Goal: Use online tool/utility

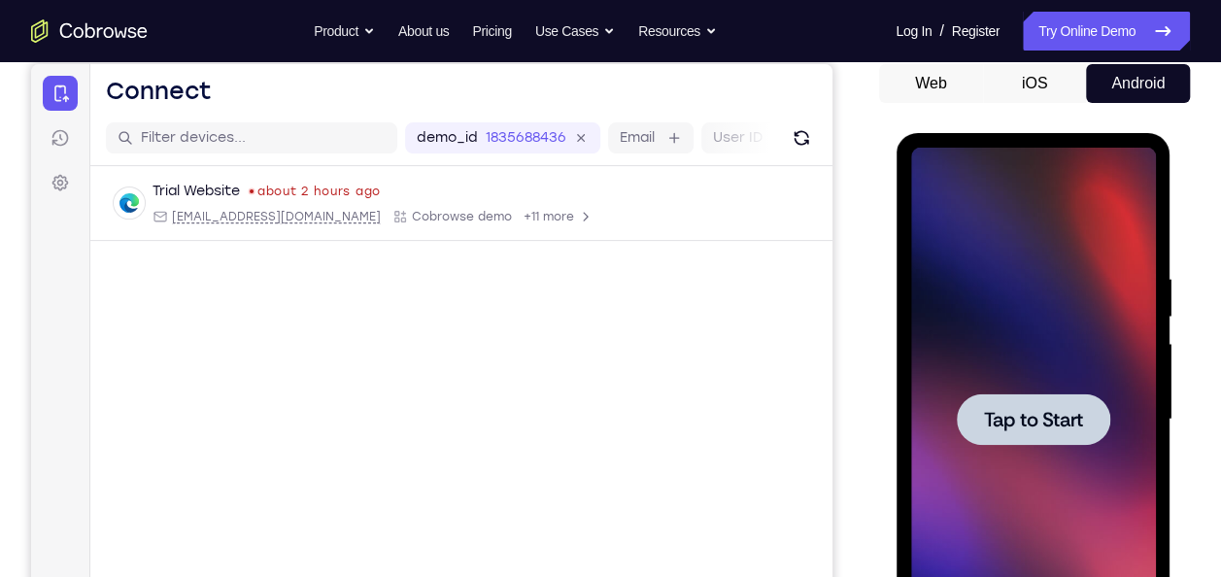
scroll to position [188, 0]
click at [1006, 404] on div at bounding box center [1033, 418] width 154 height 51
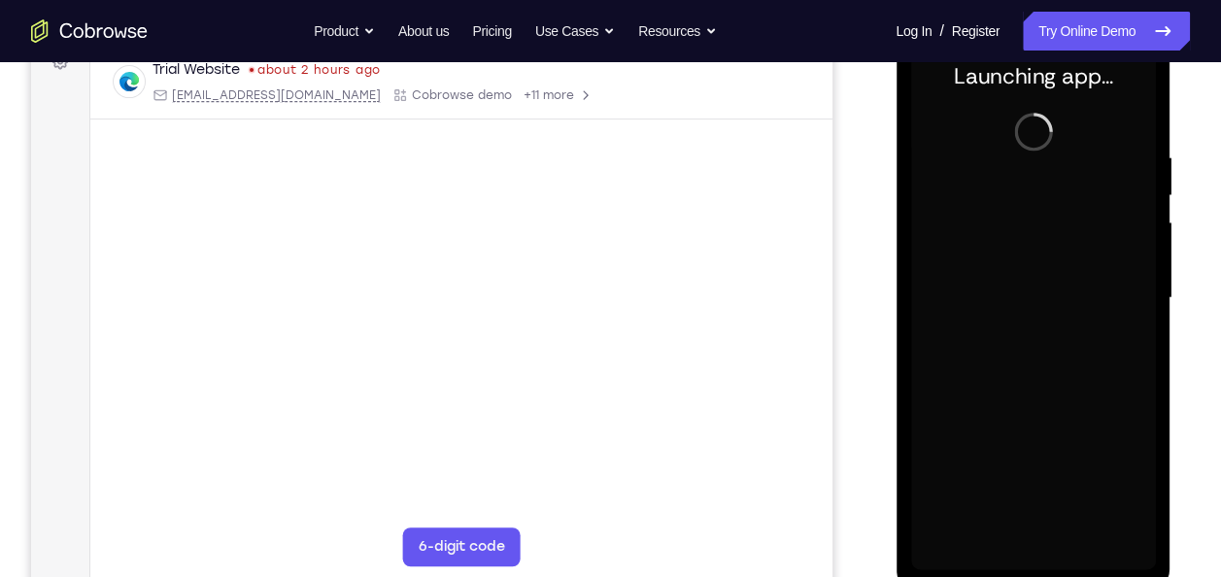
scroll to position [304, 0]
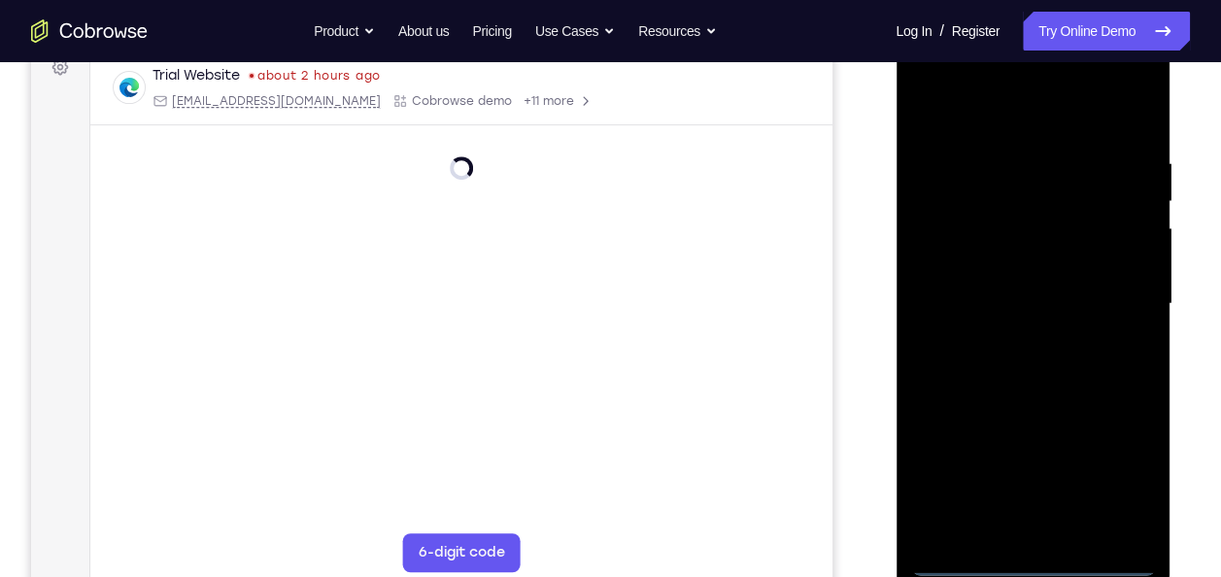
click at [1032, 564] on div at bounding box center [1032, 304] width 245 height 544
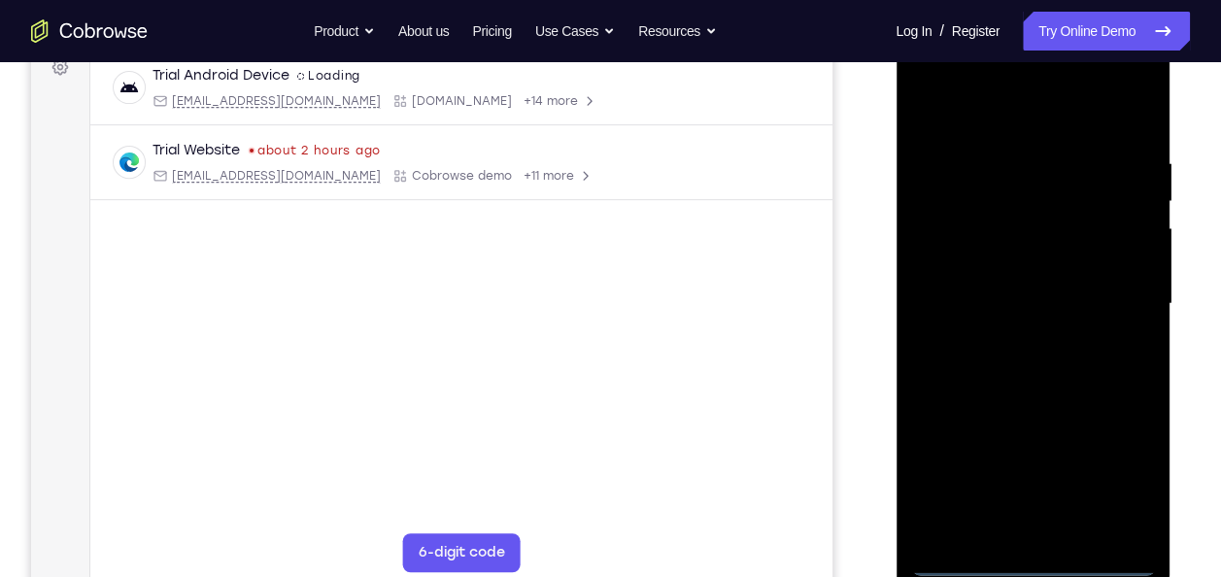
click at [1118, 496] on div at bounding box center [1032, 304] width 245 height 544
click at [1030, 106] on div at bounding box center [1032, 304] width 245 height 544
click at [943, 241] on div at bounding box center [1032, 304] width 245 height 544
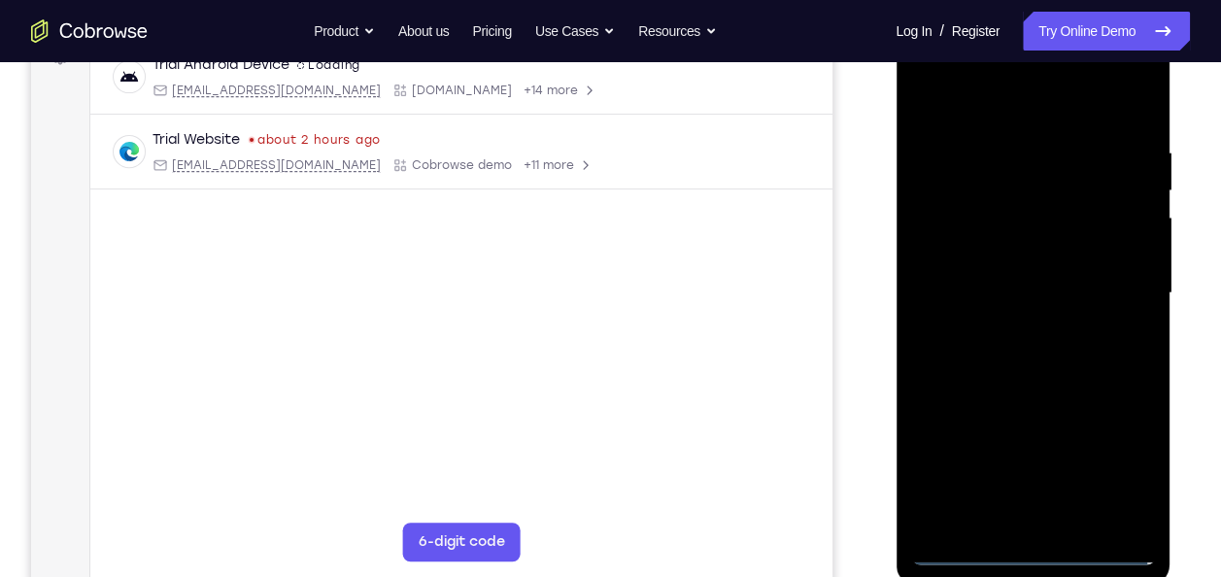
scroll to position [316, 0]
click at [1007, 523] on div at bounding box center [1032, 292] width 245 height 544
click at [990, 300] on div at bounding box center [1032, 292] width 245 height 544
click at [981, 271] on div at bounding box center [1032, 292] width 245 height 544
click at [965, 299] on div at bounding box center [1032, 292] width 245 height 544
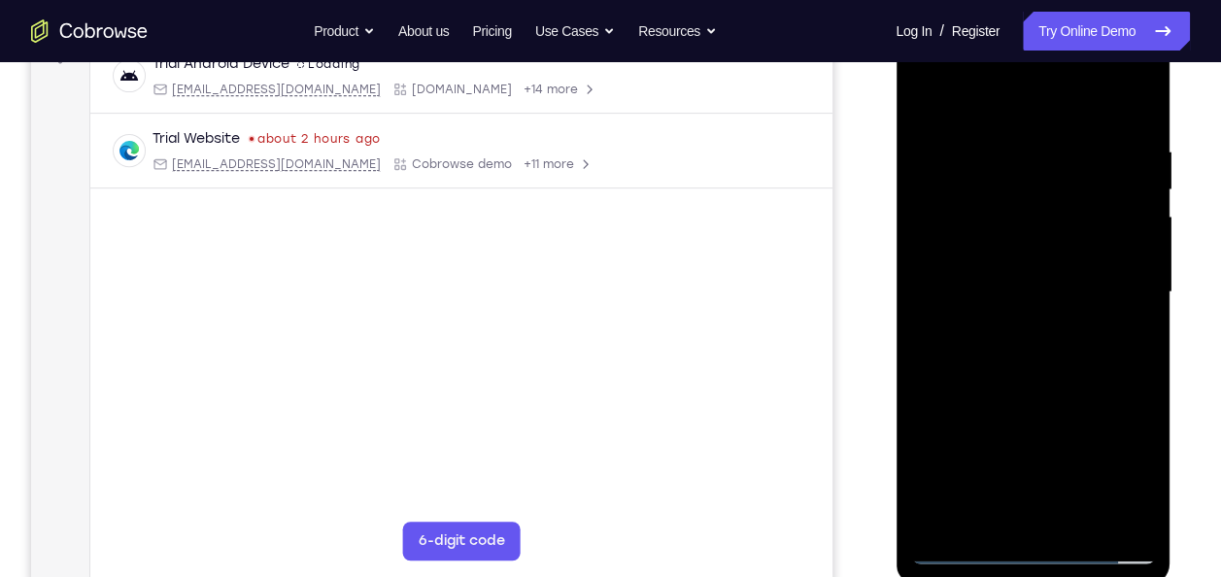
click at [1052, 379] on div at bounding box center [1032, 292] width 245 height 544
click at [1014, 232] on div at bounding box center [1032, 292] width 245 height 544
drag, startPoint x: 1017, startPoint y: 459, endPoint x: 994, endPoint y: 324, distance: 136.1
click at [994, 324] on div at bounding box center [1032, 292] width 245 height 544
click at [993, 512] on div at bounding box center [1032, 292] width 245 height 544
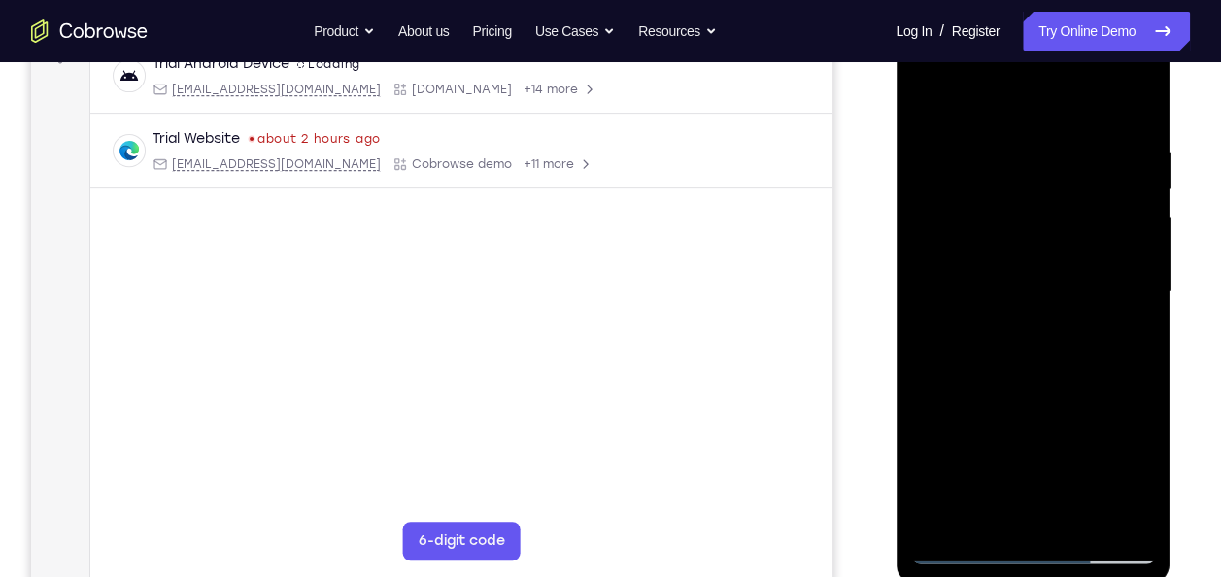
click at [953, 246] on div at bounding box center [1032, 292] width 245 height 544
click at [954, 327] on div at bounding box center [1032, 292] width 245 height 544
click at [1087, 122] on div at bounding box center [1032, 292] width 245 height 544
click at [1114, 270] on div at bounding box center [1032, 292] width 245 height 544
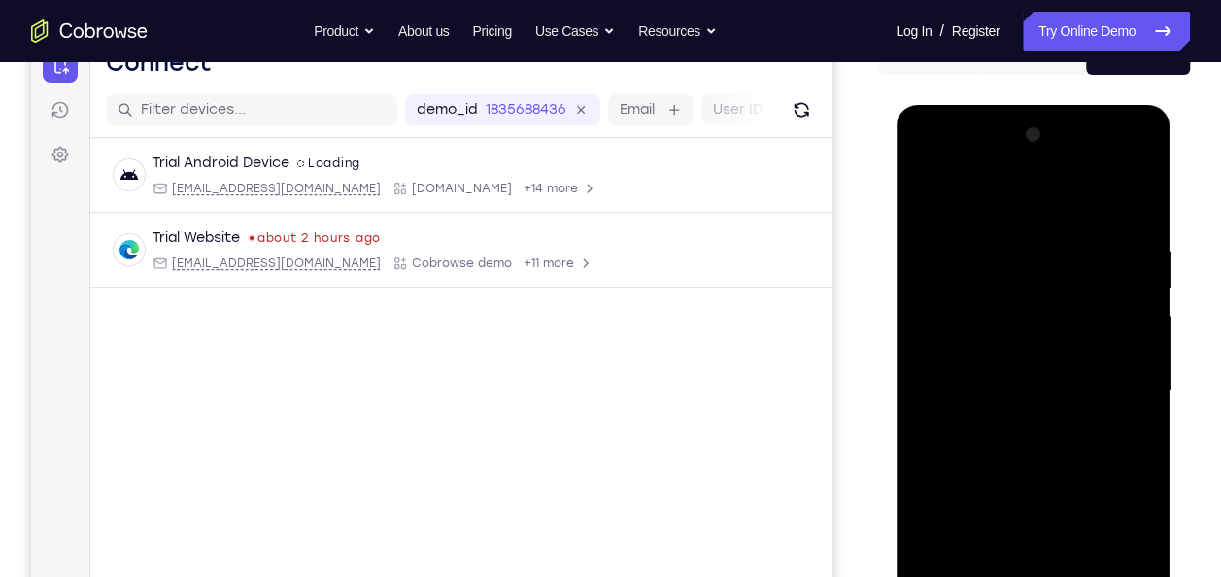
scroll to position [205, 0]
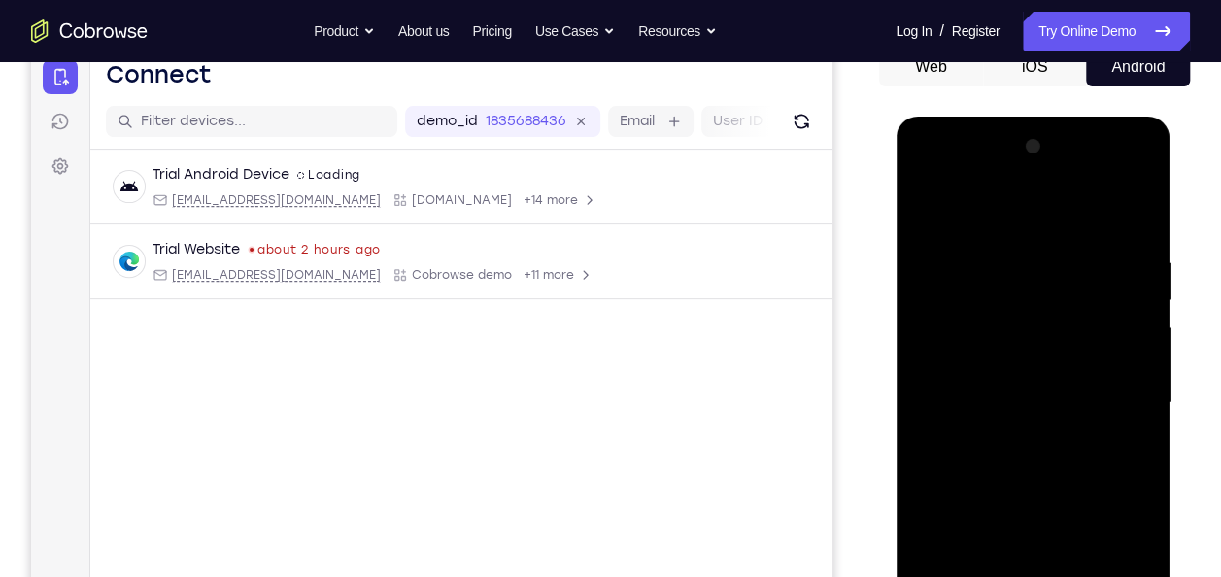
drag, startPoint x: 1086, startPoint y: 325, endPoint x: 1070, endPoint y: 159, distance: 166.9
click at [1070, 159] on div at bounding box center [1032, 403] width 245 height 544
drag, startPoint x: 986, startPoint y: 365, endPoint x: 992, endPoint y: 185, distance: 180.8
click at [992, 185] on div at bounding box center [1032, 403] width 245 height 544
drag, startPoint x: 1031, startPoint y: 443, endPoint x: 1030, endPoint y: 357, distance: 86.5
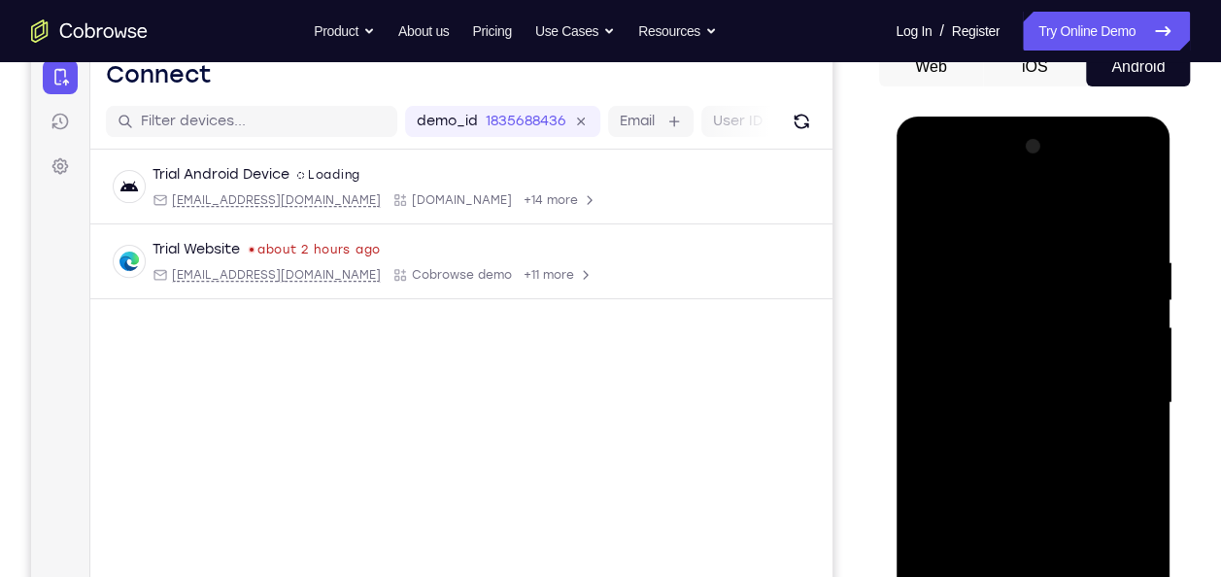
click at [1030, 357] on div at bounding box center [1032, 403] width 245 height 544
click at [1152, 214] on div at bounding box center [1032, 403] width 245 height 544
click at [963, 202] on div at bounding box center [1032, 403] width 245 height 544
click at [1054, 212] on div at bounding box center [1032, 403] width 245 height 544
click at [1142, 210] on div at bounding box center [1032, 403] width 245 height 544
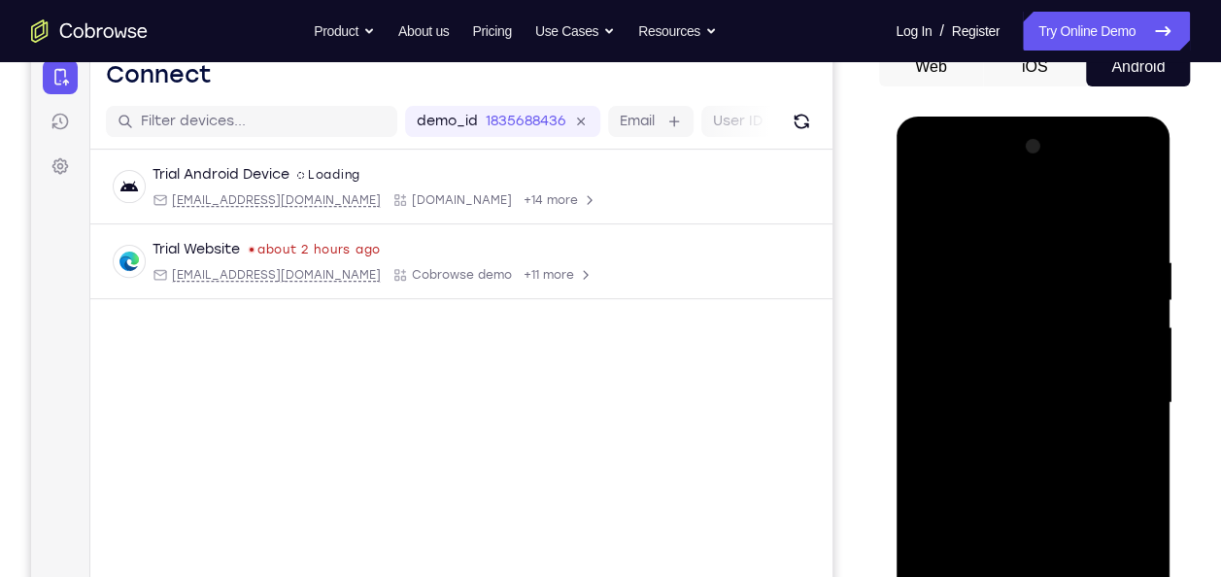
click at [1139, 210] on div at bounding box center [1032, 403] width 245 height 544
drag, startPoint x: 980, startPoint y: 374, endPoint x: 1118, endPoint y: 367, distance: 138.1
click at [1118, 367] on div at bounding box center [1032, 403] width 245 height 544
drag, startPoint x: 968, startPoint y: 347, endPoint x: 1121, endPoint y: 345, distance: 153.5
click at [1121, 345] on div at bounding box center [1032, 403] width 245 height 544
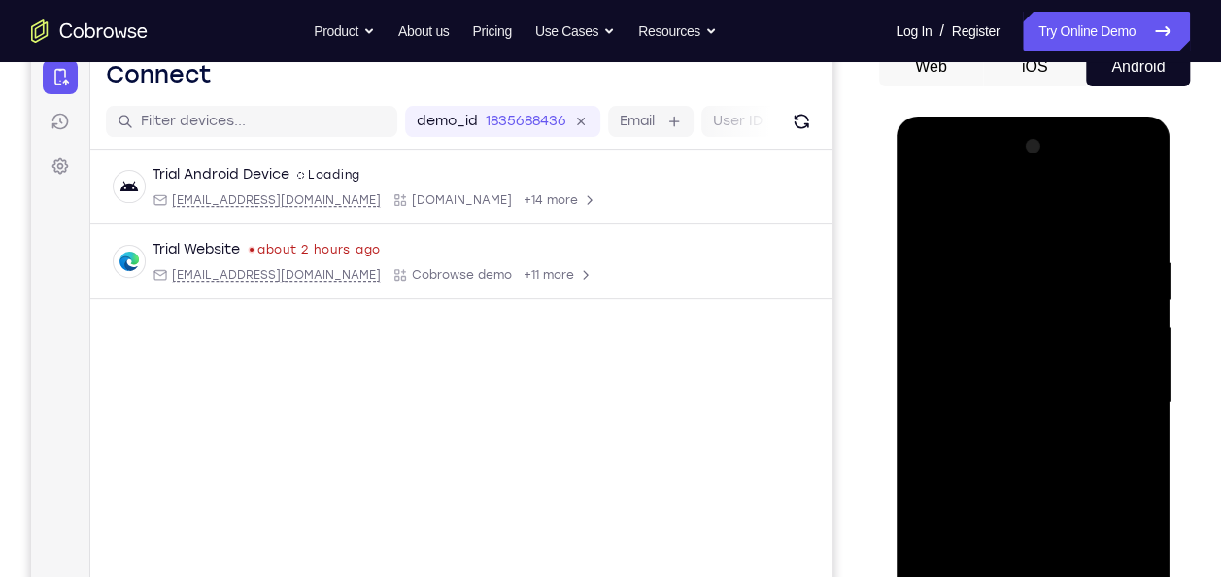
drag, startPoint x: 930, startPoint y: 347, endPoint x: 1089, endPoint y: 346, distance: 159.3
click at [1089, 346] on div at bounding box center [1032, 403] width 245 height 544
drag, startPoint x: 935, startPoint y: 354, endPoint x: 1109, endPoint y: 347, distance: 174.0
click at [1109, 347] on div at bounding box center [1032, 403] width 245 height 544
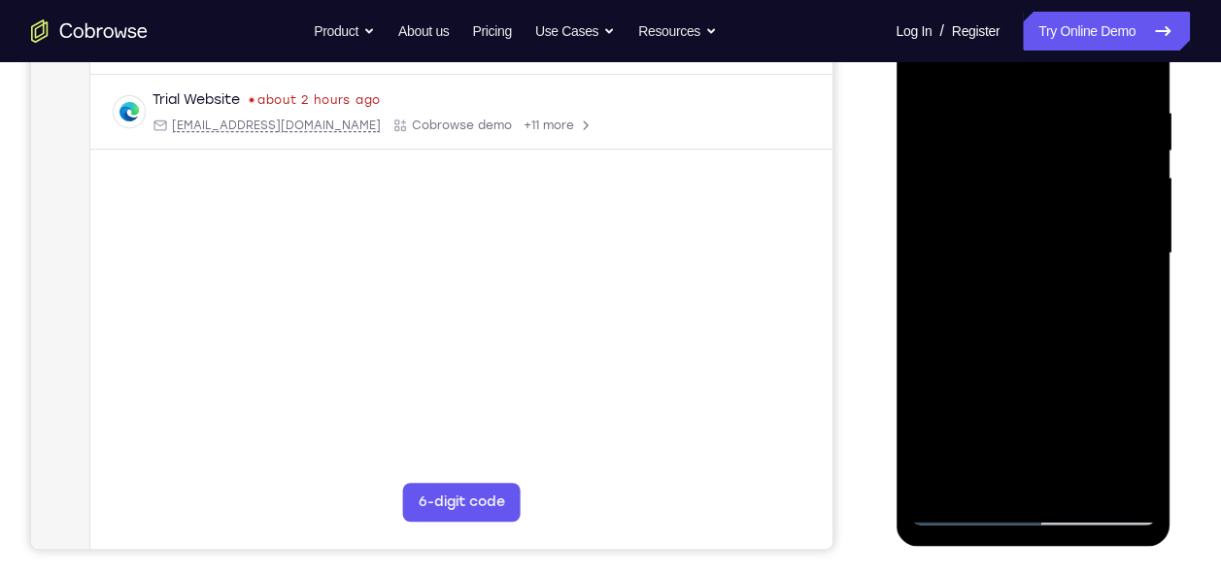
scroll to position [359, 0]
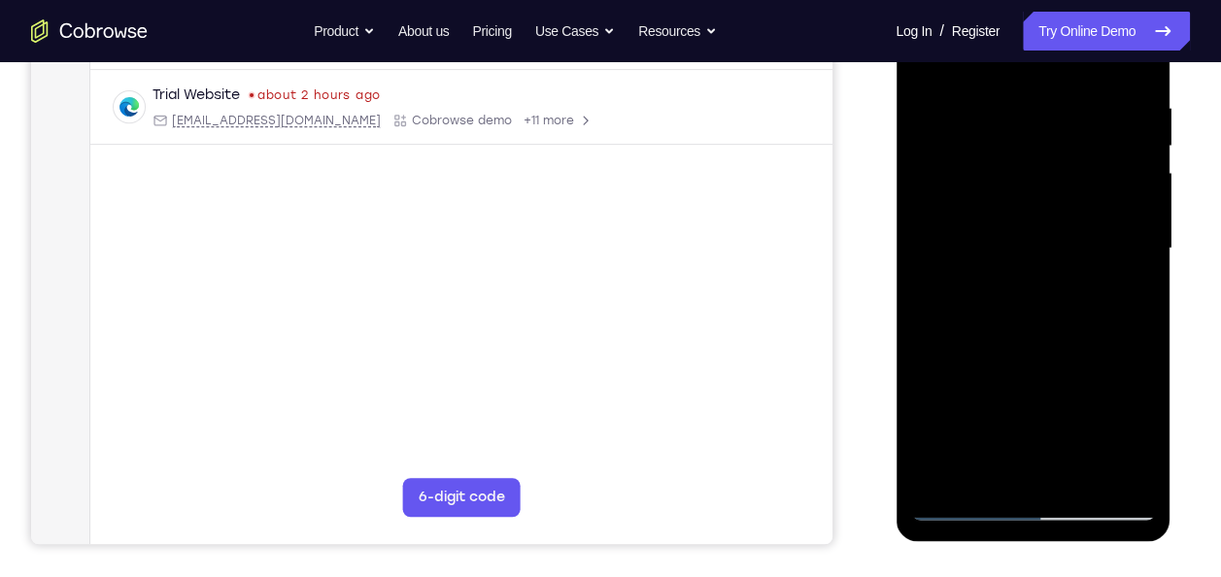
drag, startPoint x: 1007, startPoint y: 230, endPoint x: 986, endPoint y: 115, distance: 117.6
click at [986, 115] on div at bounding box center [1032, 249] width 245 height 544
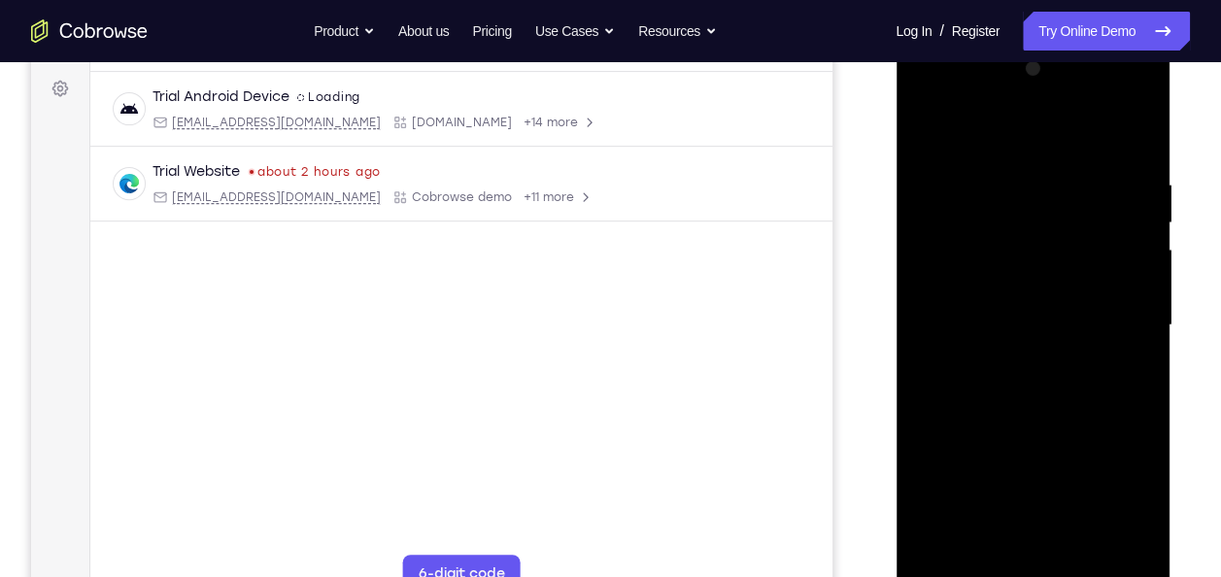
scroll to position [282, 0]
drag, startPoint x: 982, startPoint y: 296, endPoint x: 962, endPoint y: 102, distance: 195.4
click at [962, 102] on div at bounding box center [1032, 326] width 245 height 544
drag, startPoint x: 967, startPoint y: 323, endPoint x: 969, endPoint y: 216, distance: 106.9
click at [969, 216] on div at bounding box center [1032, 326] width 245 height 544
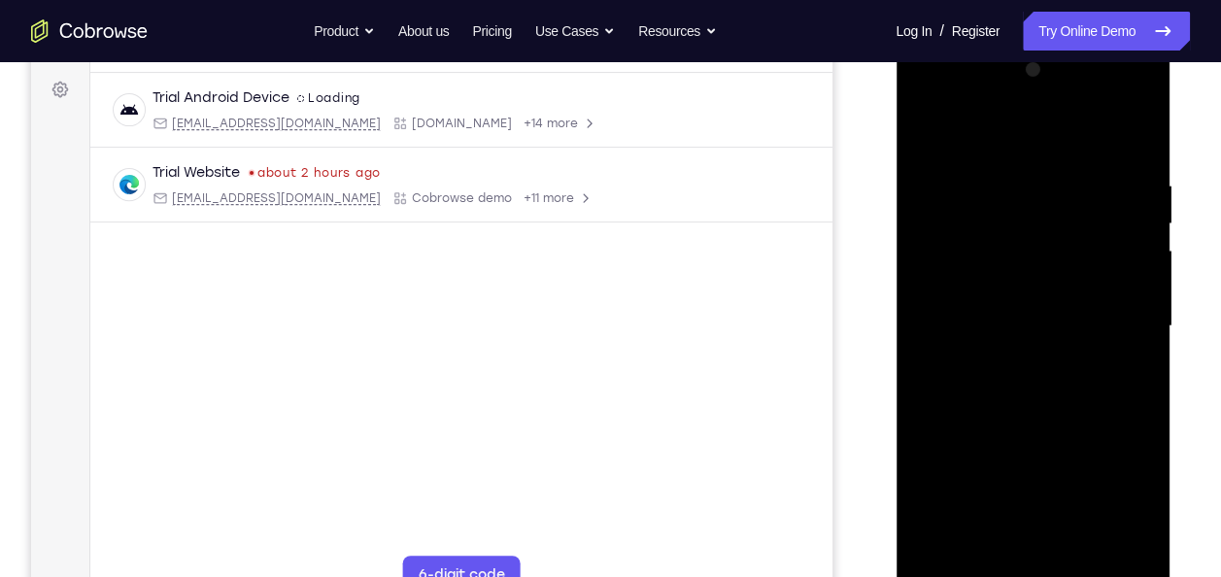
drag, startPoint x: 986, startPoint y: 407, endPoint x: 1015, endPoint y: 260, distance: 149.6
click at [1015, 260] on div at bounding box center [1032, 326] width 245 height 544
drag, startPoint x: 1011, startPoint y: 402, endPoint x: 1006, endPoint y: 225, distance: 176.9
click at [1006, 225] on div at bounding box center [1032, 326] width 245 height 544
drag, startPoint x: 990, startPoint y: 370, endPoint x: 994, endPoint y: 234, distance: 136.1
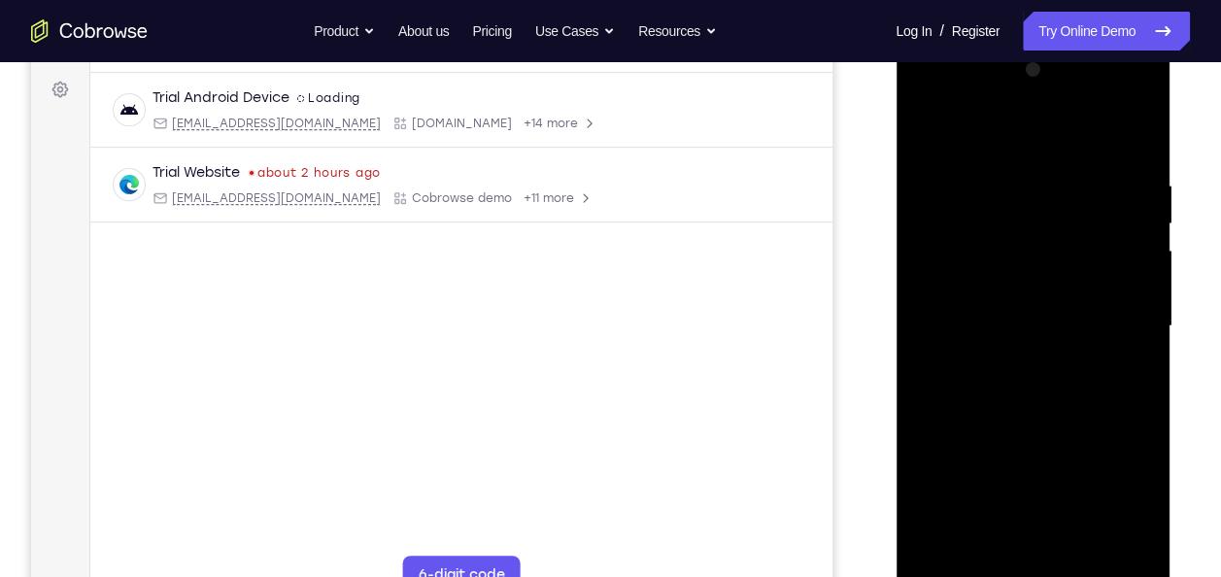
click at [994, 234] on div at bounding box center [1032, 326] width 245 height 544
drag, startPoint x: 976, startPoint y: 350, endPoint x: 987, endPoint y: 235, distance: 115.1
click at [987, 235] on div at bounding box center [1032, 326] width 245 height 544
drag, startPoint x: 1014, startPoint y: 376, endPoint x: 1014, endPoint y: 158, distance: 217.6
click at [1014, 158] on div at bounding box center [1032, 326] width 245 height 544
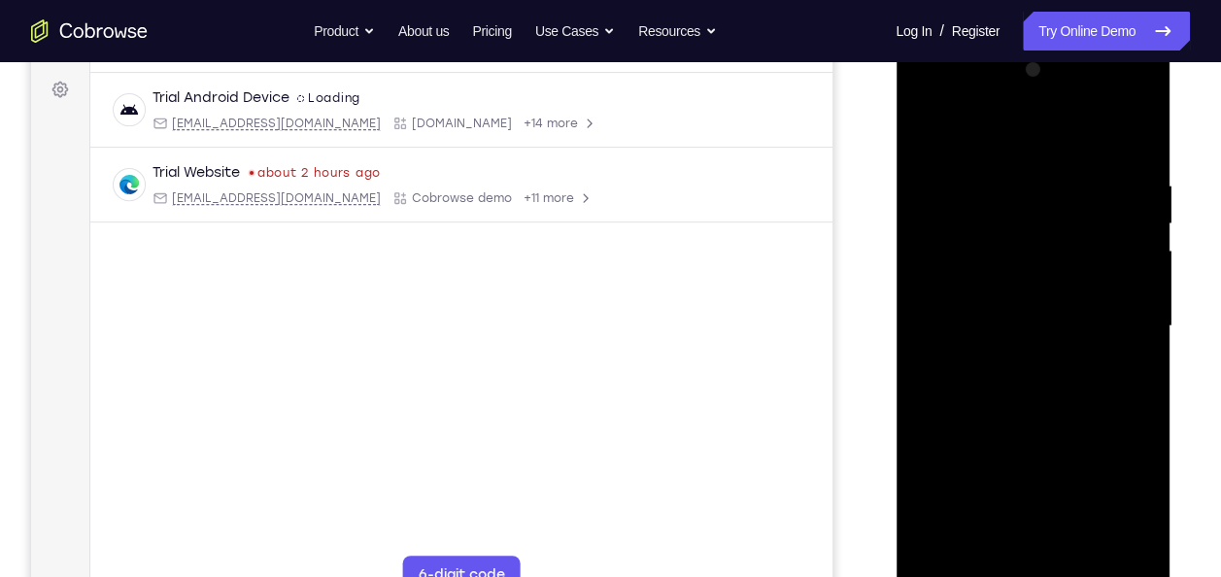
drag, startPoint x: 1002, startPoint y: 476, endPoint x: 1002, endPoint y: 250, distance: 226.4
click at [1002, 250] on div at bounding box center [1032, 326] width 245 height 544
drag, startPoint x: 982, startPoint y: 445, endPoint x: 982, endPoint y: 214, distance: 231.2
click at [982, 214] on div at bounding box center [1032, 326] width 245 height 544
drag, startPoint x: 967, startPoint y: 436, endPoint x: 999, endPoint y: 165, distance: 272.9
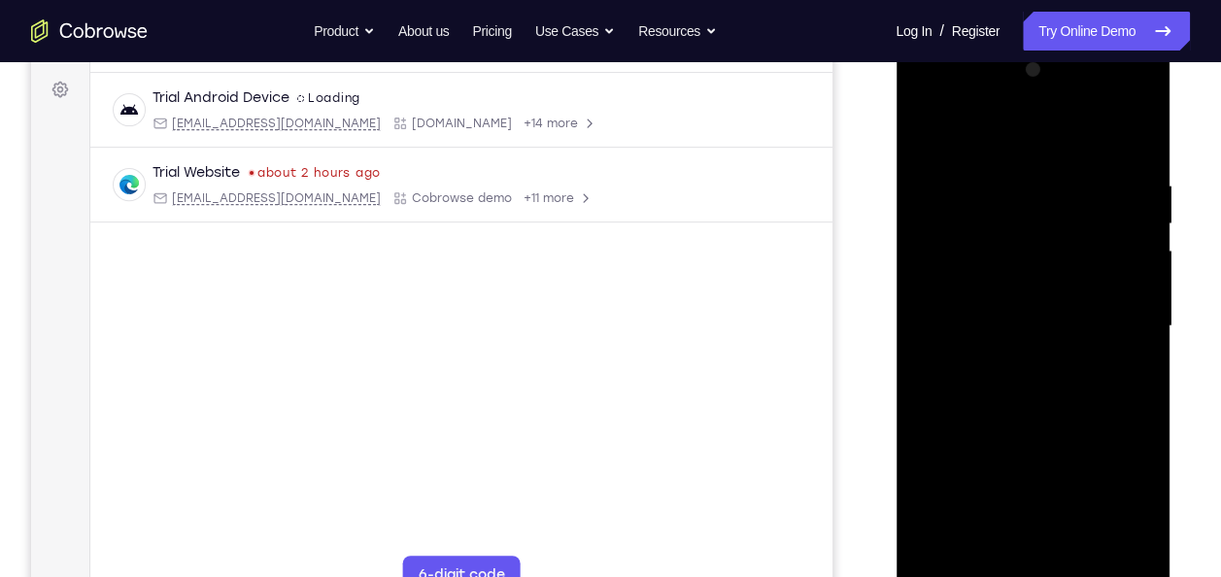
click at [999, 165] on div at bounding box center [1032, 326] width 245 height 544
drag, startPoint x: 972, startPoint y: 463, endPoint x: 1003, endPoint y: 222, distance: 242.9
click at [1003, 222] on div at bounding box center [1032, 326] width 245 height 544
drag, startPoint x: 972, startPoint y: 527, endPoint x: 1011, endPoint y: 299, distance: 230.8
click at [1011, 299] on div at bounding box center [1032, 326] width 245 height 544
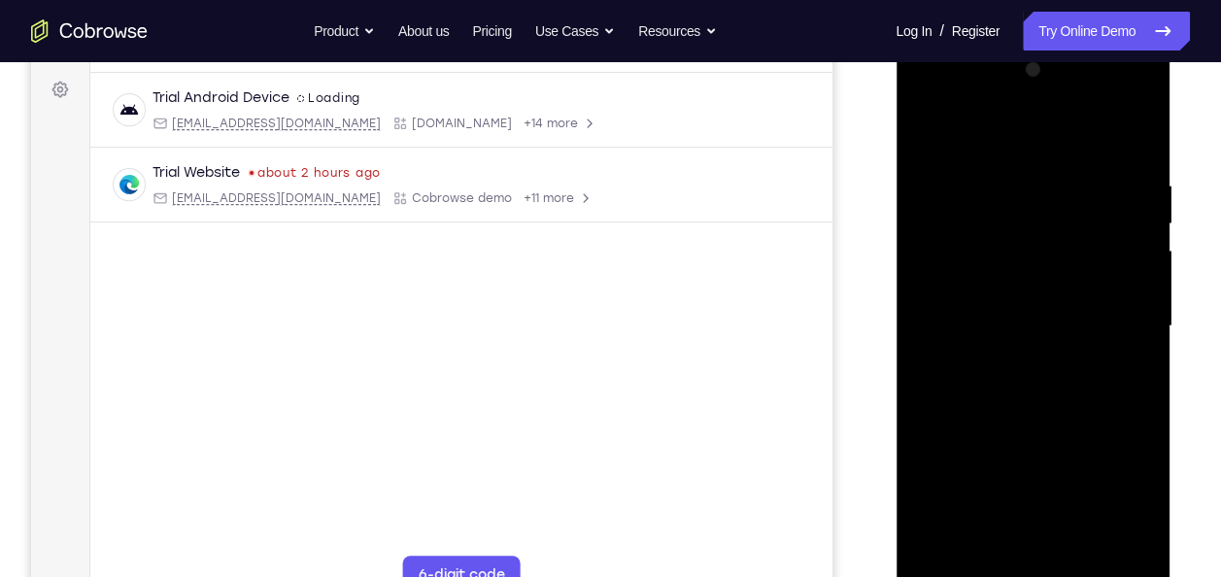
drag, startPoint x: 992, startPoint y: 411, endPoint x: 1011, endPoint y: 59, distance: 352.2
click at [1011, 59] on div at bounding box center [1032, 326] width 245 height 544
drag, startPoint x: 993, startPoint y: 415, endPoint x: 1023, endPoint y: 51, distance: 365.6
click at [1023, 51] on div at bounding box center [1033, 329] width 275 height 579
drag, startPoint x: 982, startPoint y: 397, endPoint x: 1007, endPoint y: 168, distance: 230.7
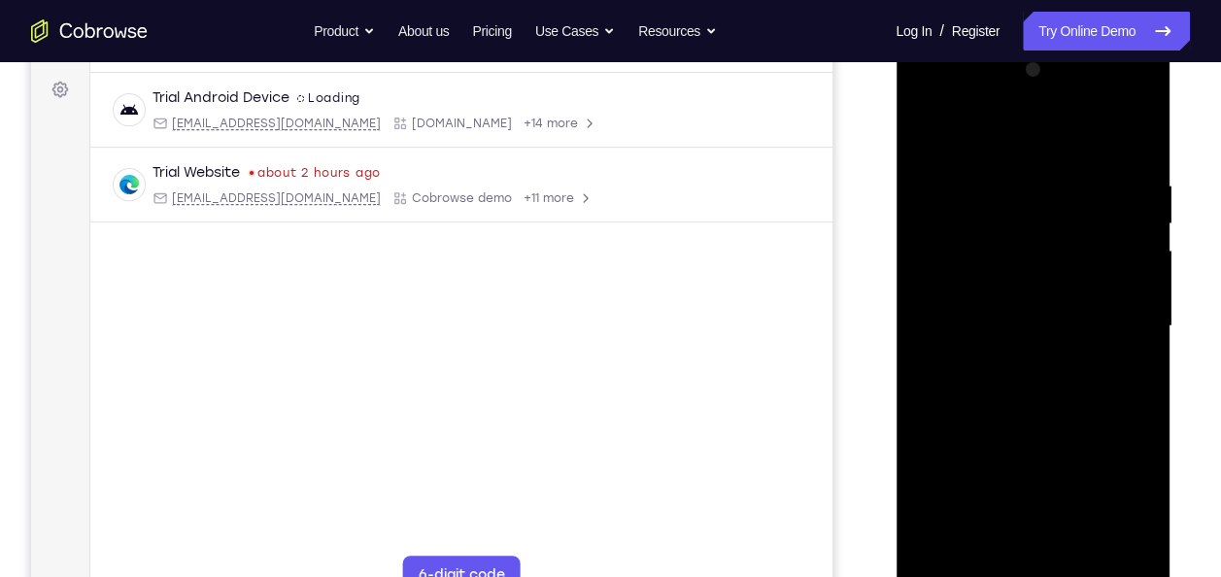
click at [1007, 168] on div at bounding box center [1032, 326] width 245 height 544
drag, startPoint x: 982, startPoint y: 396, endPoint x: 1000, endPoint y: 169, distance: 228.0
click at [1000, 169] on div at bounding box center [1032, 326] width 245 height 544
drag, startPoint x: 972, startPoint y: 416, endPoint x: 1002, endPoint y: 155, distance: 262.0
click at [1002, 155] on div at bounding box center [1032, 326] width 245 height 544
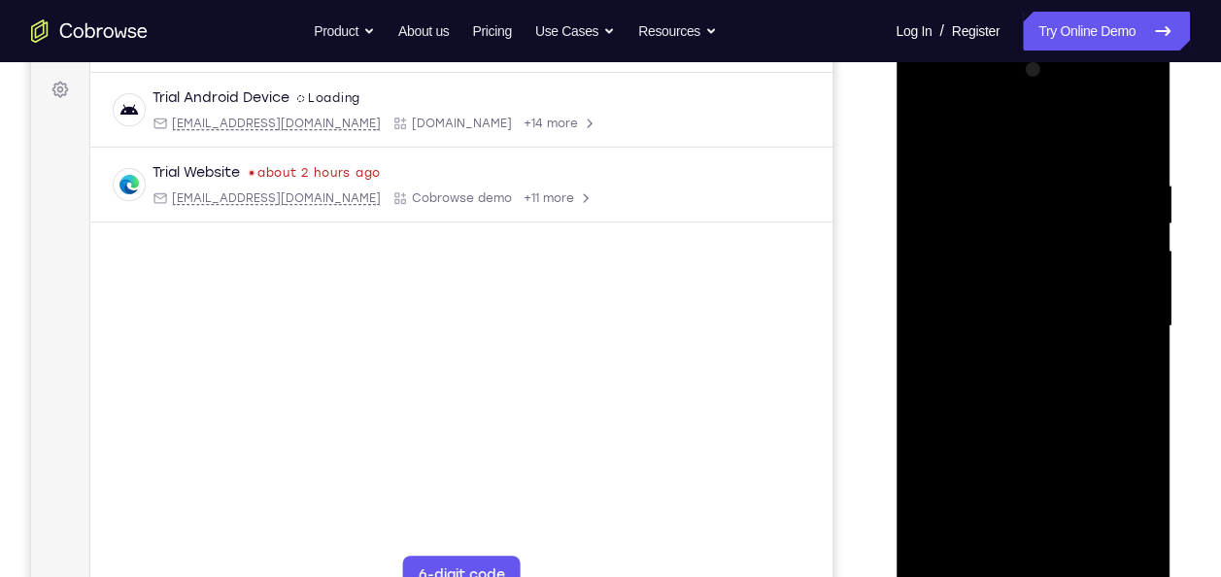
drag, startPoint x: 986, startPoint y: 281, endPoint x: 938, endPoint y: 52, distance: 233.4
click at [938, 52] on div at bounding box center [1033, 329] width 275 height 579
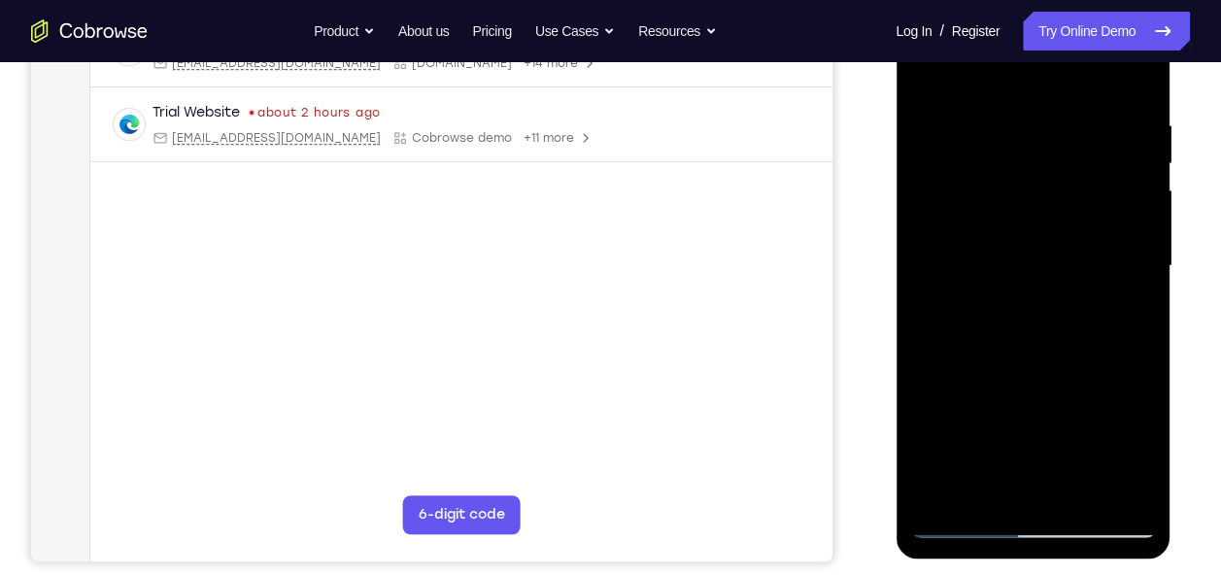
scroll to position [353, 0]
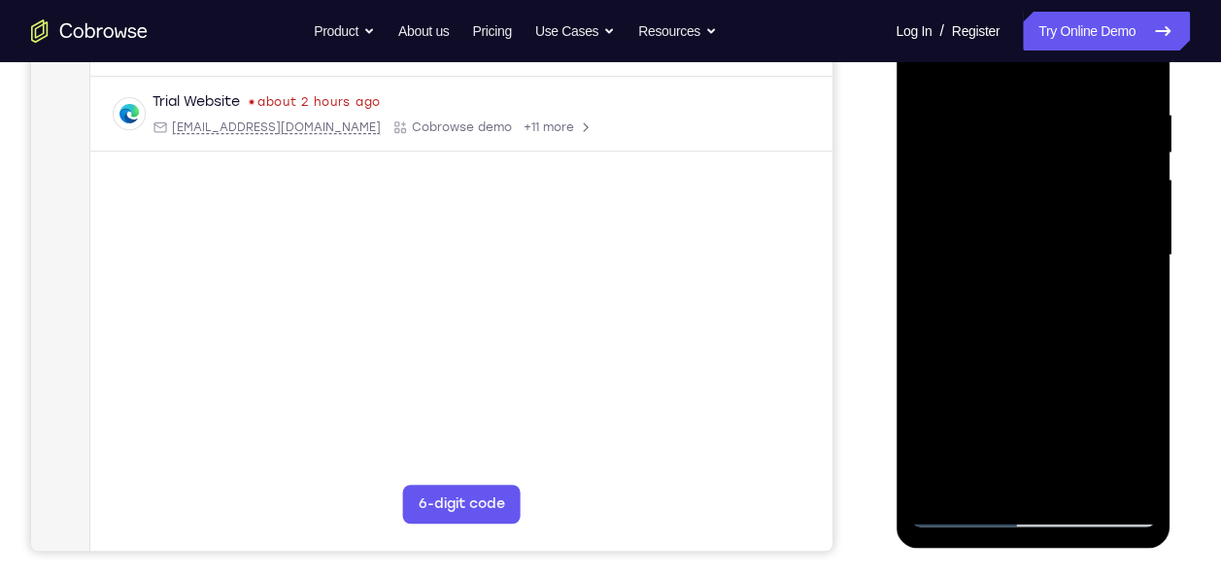
click at [956, 511] on div at bounding box center [1032, 255] width 245 height 544
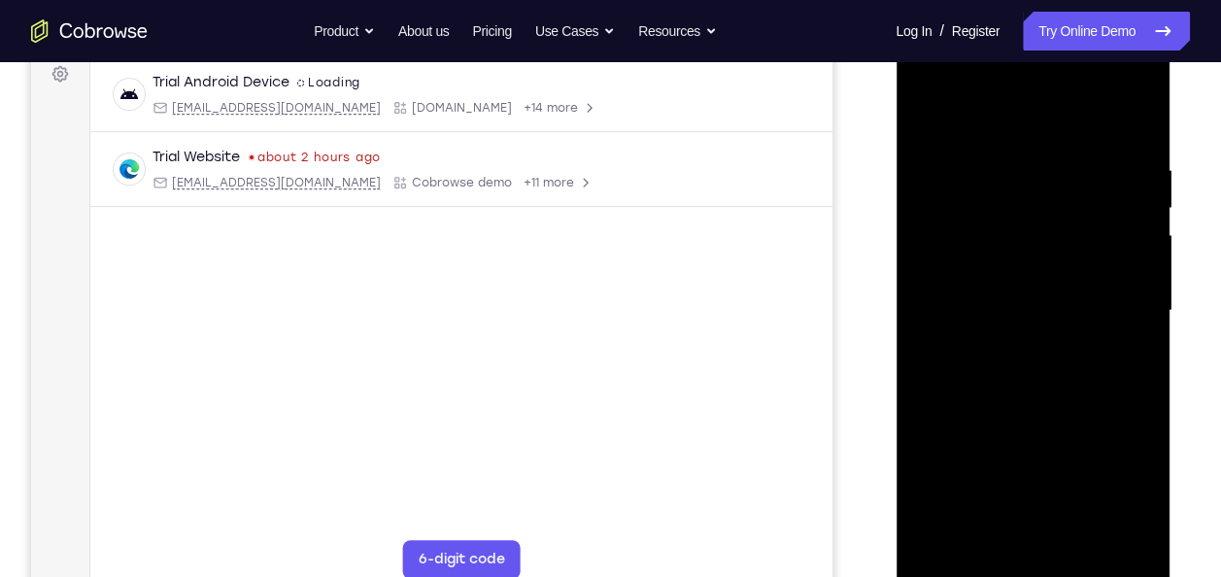
scroll to position [296, 0]
click at [1137, 178] on div at bounding box center [1032, 312] width 245 height 544
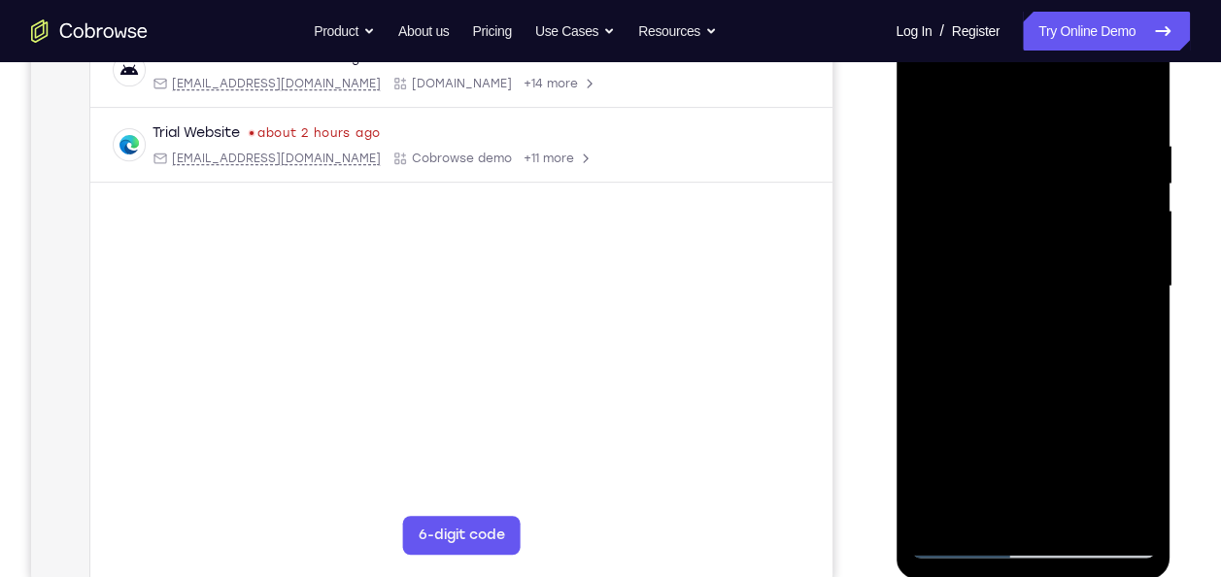
scroll to position [321, 0]
drag, startPoint x: 1033, startPoint y: 411, endPoint x: 1031, endPoint y: 270, distance: 140.9
click at [1031, 270] on div at bounding box center [1032, 288] width 245 height 544
drag, startPoint x: 1048, startPoint y: 453, endPoint x: 1047, endPoint y: 349, distance: 104.0
click at [1047, 349] on div at bounding box center [1032, 288] width 245 height 544
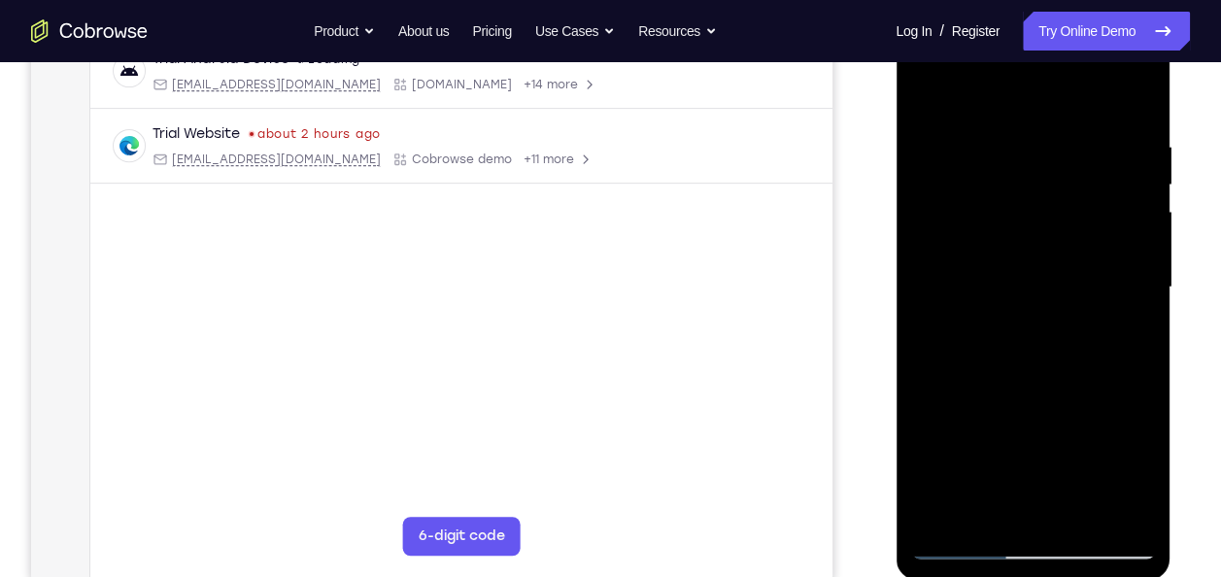
click at [1037, 152] on div at bounding box center [1032, 288] width 245 height 544
drag, startPoint x: 1075, startPoint y: 434, endPoint x: 1079, endPoint y: 317, distance: 117.6
click at [1079, 317] on div at bounding box center [1032, 288] width 245 height 544
click at [1075, 408] on div at bounding box center [1032, 288] width 245 height 544
click at [1037, 276] on div at bounding box center [1032, 288] width 245 height 544
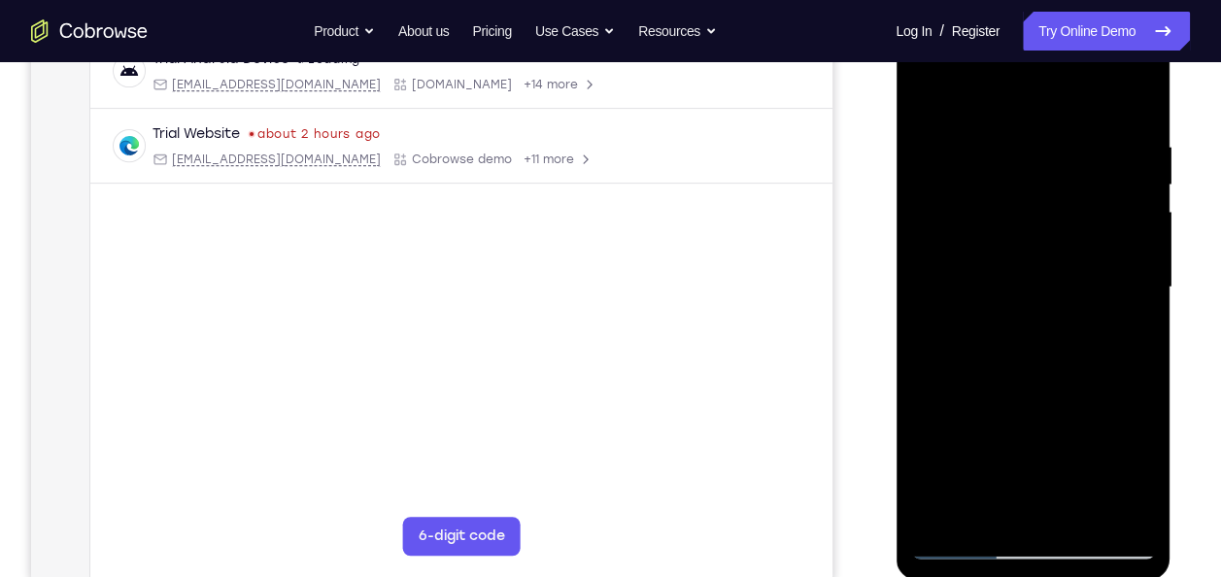
click at [1037, 276] on div at bounding box center [1032, 288] width 245 height 544
click at [1030, 313] on div at bounding box center [1032, 288] width 245 height 544
click at [970, 537] on div at bounding box center [1032, 288] width 245 height 544
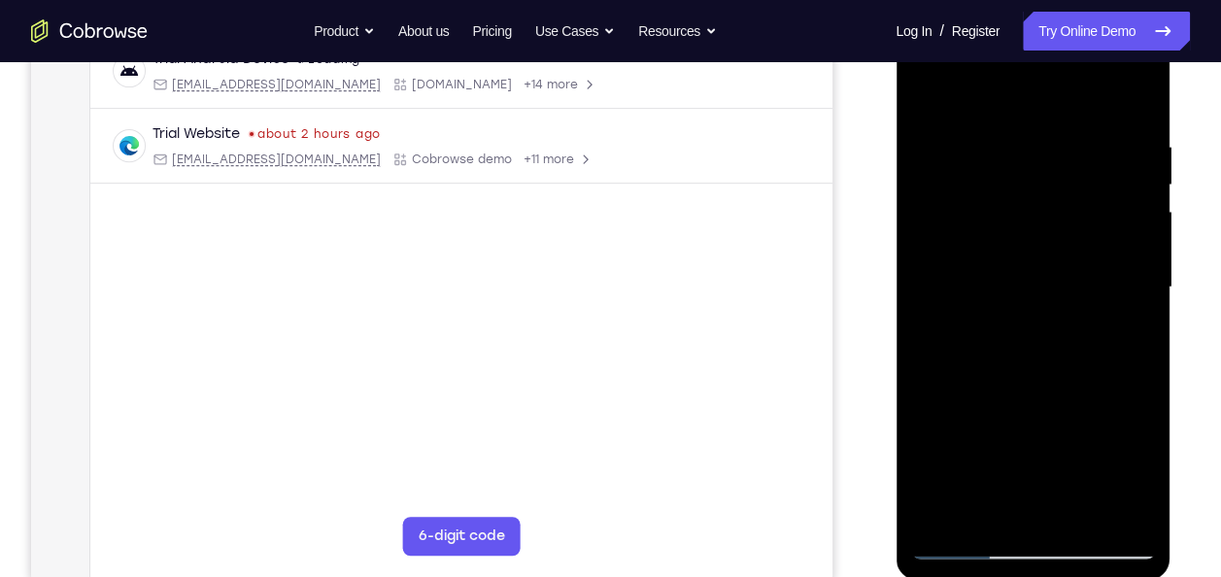
click at [970, 537] on div at bounding box center [1032, 288] width 245 height 544
click at [961, 542] on div at bounding box center [1032, 288] width 245 height 544
click at [967, 537] on div at bounding box center [1032, 288] width 245 height 544
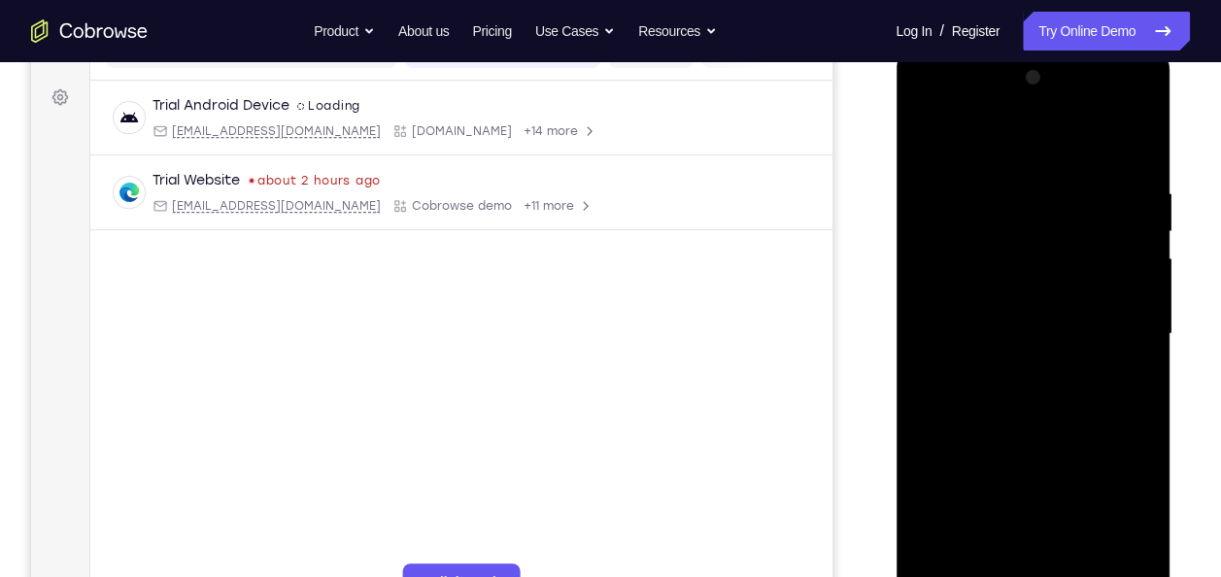
click at [1134, 128] on div at bounding box center [1032, 334] width 245 height 544
drag, startPoint x: 1094, startPoint y: 324, endPoint x: 1096, endPoint y: 27, distance: 297.3
click at [1096, 48] on html "Online web based iOS Simulators and Android Emulators. Run iPhone, iPad, Mobile…" at bounding box center [1034, 339] width 277 height 583
drag, startPoint x: 1035, startPoint y: 475, endPoint x: 1010, endPoint y: 214, distance: 262.5
click at [1010, 214] on div at bounding box center [1032, 334] width 245 height 544
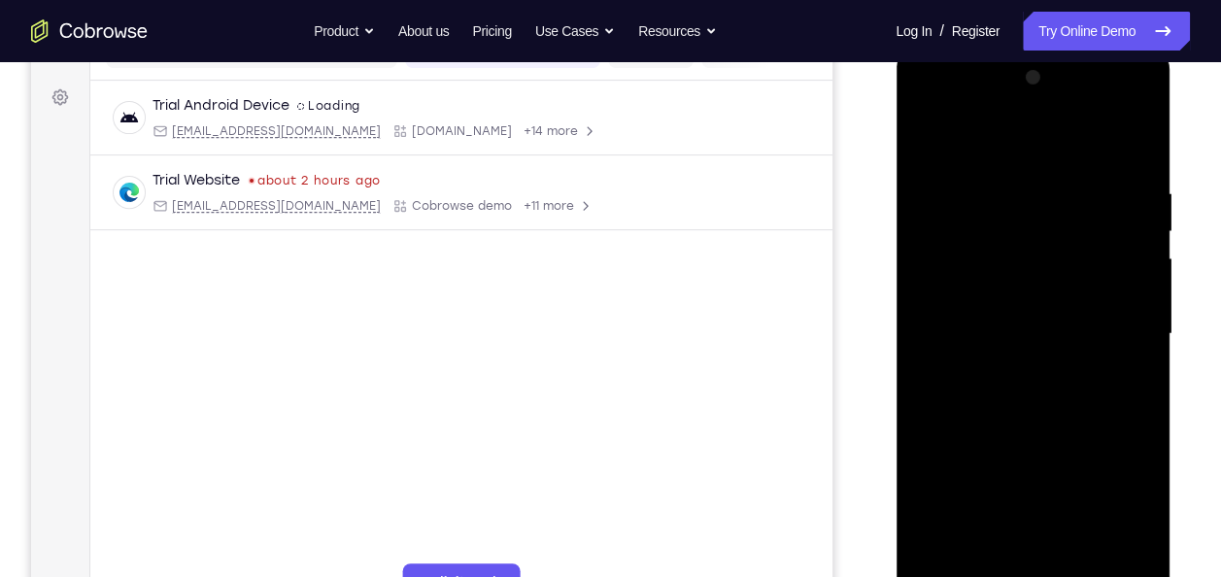
drag, startPoint x: 1004, startPoint y: 456, endPoint x: 990, endPoint y: 155, distance: 300.5
click at [990, 155] on div at bounding box center [1032, 334] width 245 height 544
drag, startPoint x: 995, startPoint y: 414, endPoint x: 993, endPoint y: 136, distance: 277.9
click at [993, 136] on div at bounding box center [1032, 334] width 245 height 544
drag, startPoint x: 1000, startPoint y: 393, endPoint x: 997, endPoint y: 266, distance: 127.3
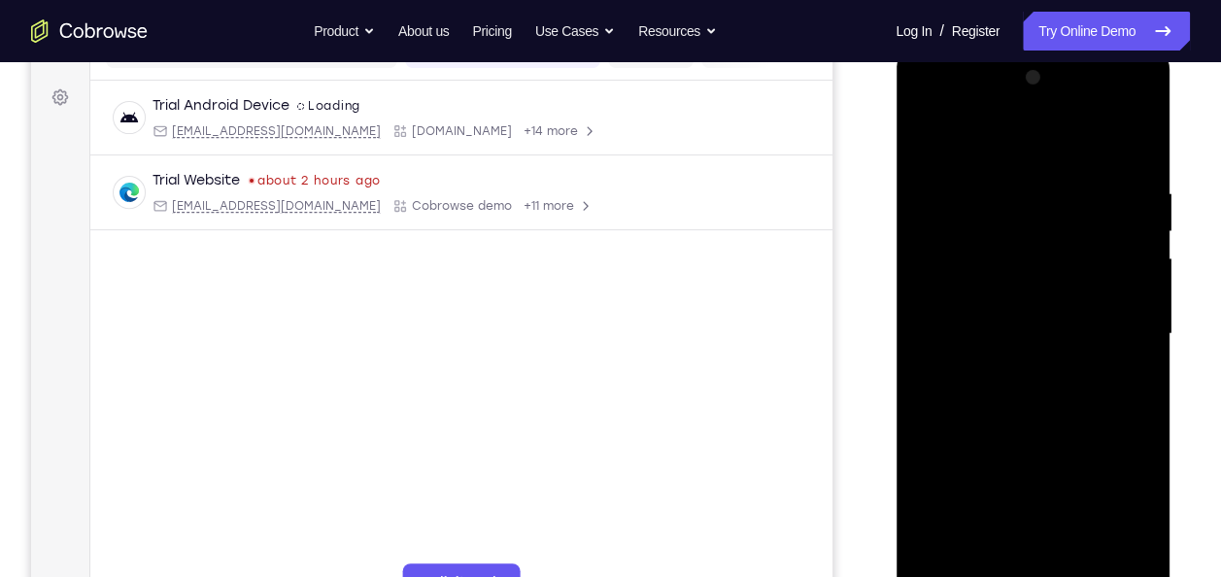
click at [997, 266] on div at bounding box center [1032, 334] width 245 height 544
drag, startPoint x: 992, startPoint y: 394, endPoint x: 974, endPoint y: 276, distance: 119.8
click at [974, 276] on div at bounding box center [1032, 334] width 245 height 544
drag, startPoint x: 983, startPoint y: 455, endPoint x: 983, endPoint y: 217, distance: 238.0
click at [983, 217] on div at bounding box center [1032, 334] width 245 height 544
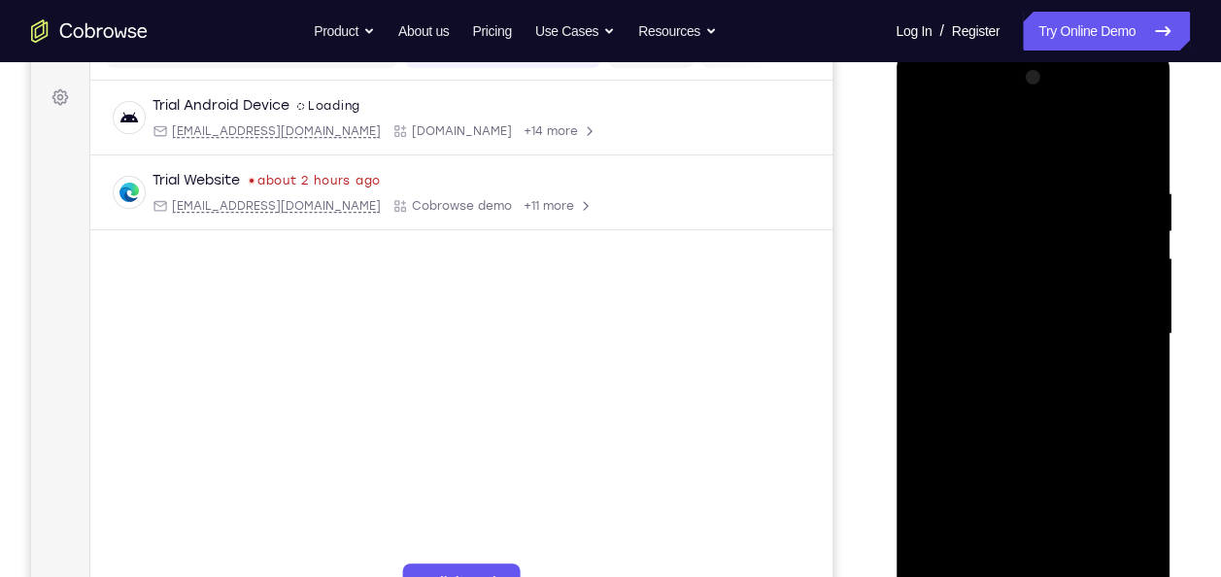
drag, startPoint x: 1002, startPoint y: 423, endPoint x: 988, endPoint y: 183, distance: 240.4
click at [988, 183] on div at bounding box center [1032, 334] width 245 height 544
drag, startPoint x: 994, startPoint y: 387, endPoint x: 999, endPoint y: 223, distance: 163.3
click at [999, 223] on div at bounding box center [1032, 334] width 245 height 544
drag, startPoint x: 1006, startPoint y: 415, endPoint x: 1011, endPoint y: 206, distance: 208.9
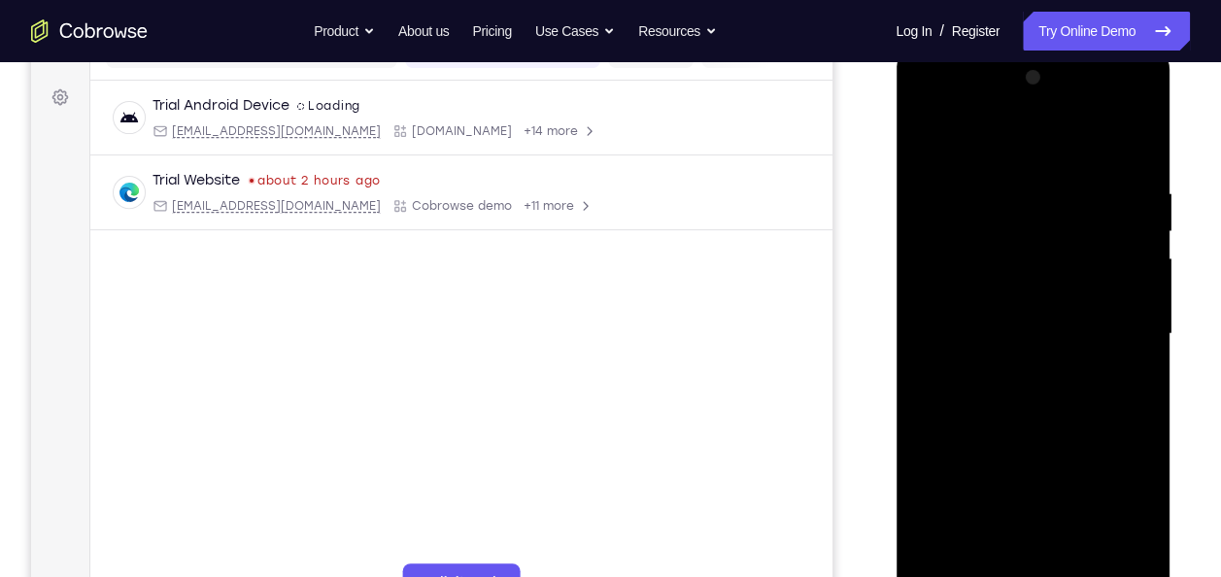
click at [1011, 206] on div at bounding box center [1032, 334] width 245 height 544
drag, startPoint x: 1013, startPoint y: 402, endPoint x: 1012, endPoint y: 167, distance: 235.1
click at [1012, 167] on div at bounding box center [1032, 334] width 245 height 544
drag, startPoint x: 1013, startPoint y: 335, endPoint x: 1011, endPoint y: 288, distance: 47.6
click at [1011, 288] on div at bounding box center [1032, 334] width 245 height 544
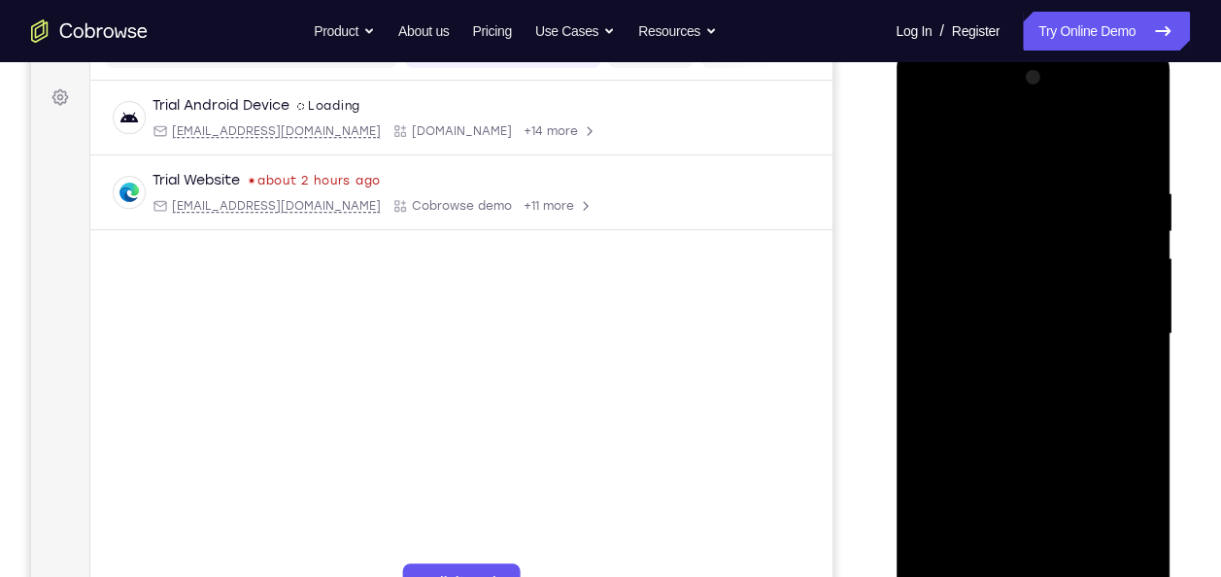
drag, startPoint x: 1011, startPoint y: 284, endPoint x: 1016, endPoint y: 166, distance: 117.7
click at [1016, 166] on div at bounding box center [1032, 334] width 245 height 544
drag, startPoint x: 1015, startPoint y: 419, endPoint x: 1021, endPoint y: 220, distance: 199.2
click at [1021, 220] on div at bounding box center [1032, 334] width 245 height 544
drag, startPoint x: 1020, startPoint y: 321, endPoint x: 1028, endPoint y: 152, distance: 169.2
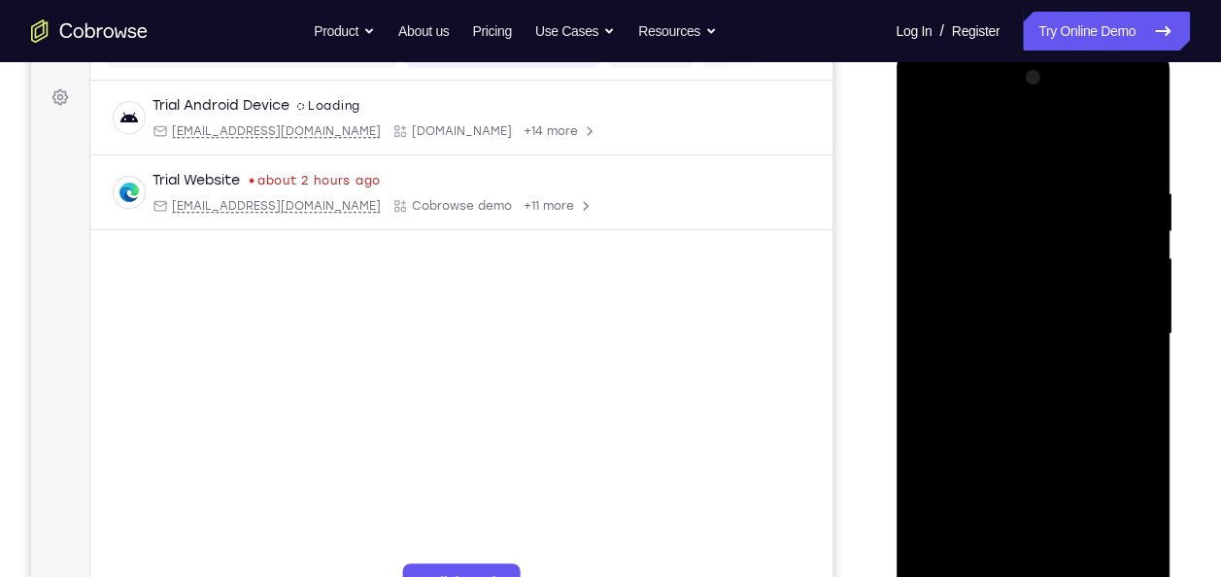
click at [1028, 152] on div at bounding box center [1032, 334] width 245 height 544
drag, startPoint x: 1025, startPoint y: 291, endPoint x: 1027, endPoint y: 214, distance: 77.7
click at [1027, 214] on div at bounding box center [1032, 334] width 245 height 544
drag, startPoint x: 1017, startPoint y: 406, endPoint x: 1011, endPoint y: 319, distance: 87.6
click at [1011, 319] on div at bounding box center [1032, 334] width 245 height 544
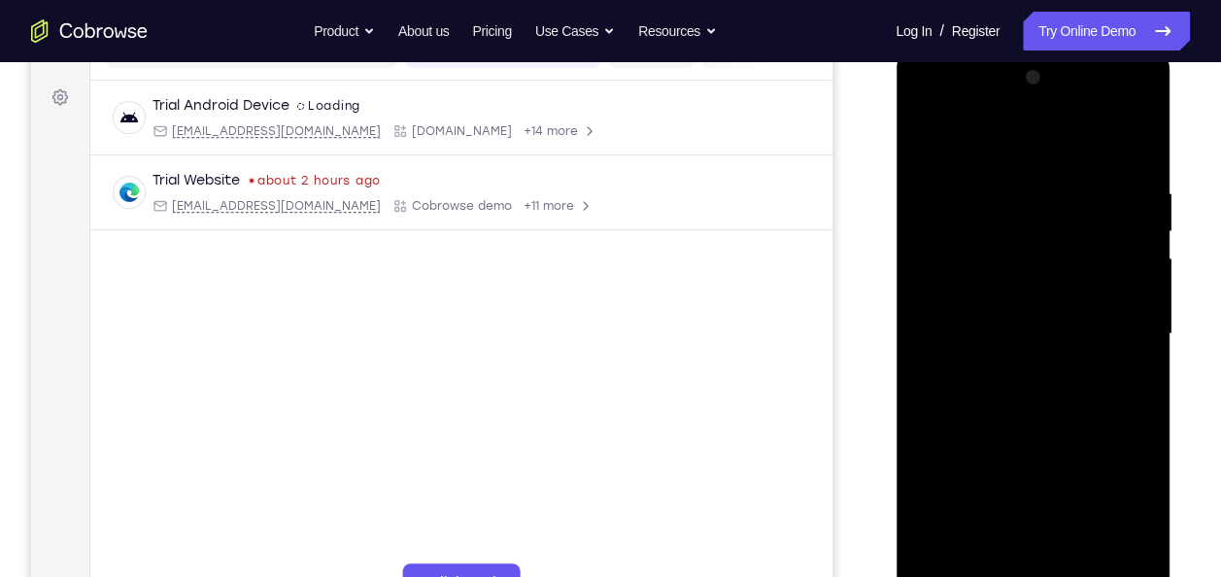
drag, startPoint x: 1017, startPoint y: 492, endPoint x: 1016, endPoint y: 310, distance: 181.7
click at [1016, 310] on div at bounding box center [1032, 334] width 245 height 544
drag, startPoint x: 1013, startPoint y: 432, endPoint x: 1021, endPoint y: 211, distance: 221.6
click at [1021, 211] on div at bounding box center [1032, 334] width 245 height 544
drag, startPoint x: 1020, startPoint y: 368, endPoint x: 1032, endPoint y: 206, distance: 162.7
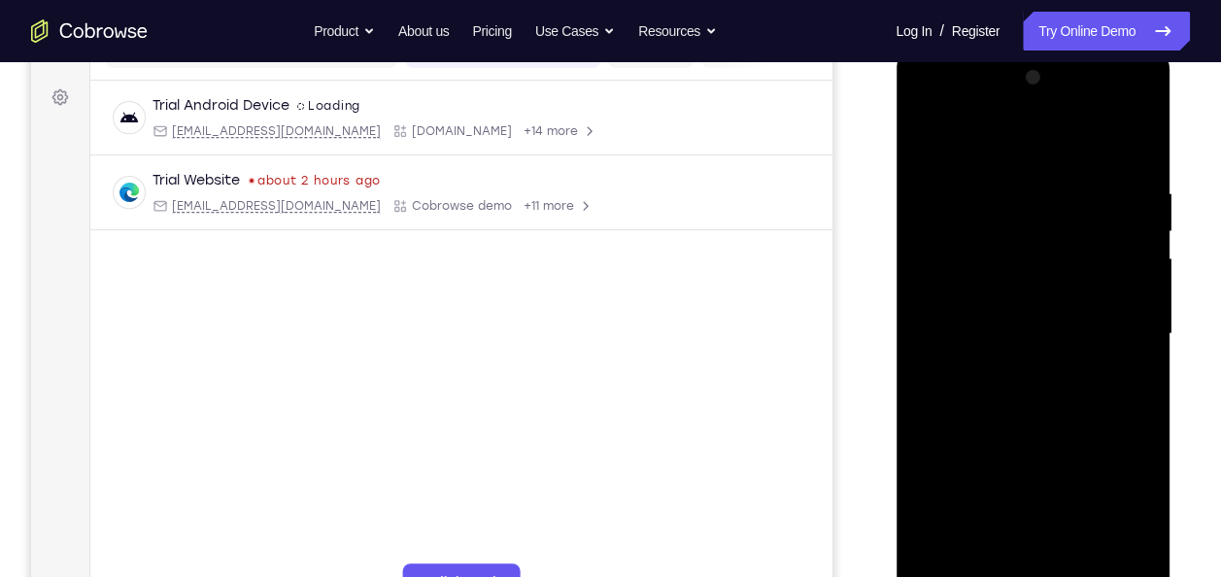
click at [1032, 206] on div at bounding box center [1032, 334] width 245 height 544
drag, startPoint x: 1040, startPoint y: 468, endPoint x: 1045, endPoint y: 249, distance: 219.6
click at [1045, 249] on div at bounding box center [1032, 334] width 245 height 544
drag, startPoint x: 1042, startPoint y: 404, endPoint x: 1046, endPoint y: 286, distance: 118.6
click at [1046, 286] on div at bounding box center [1032, 334] width 245 height 544
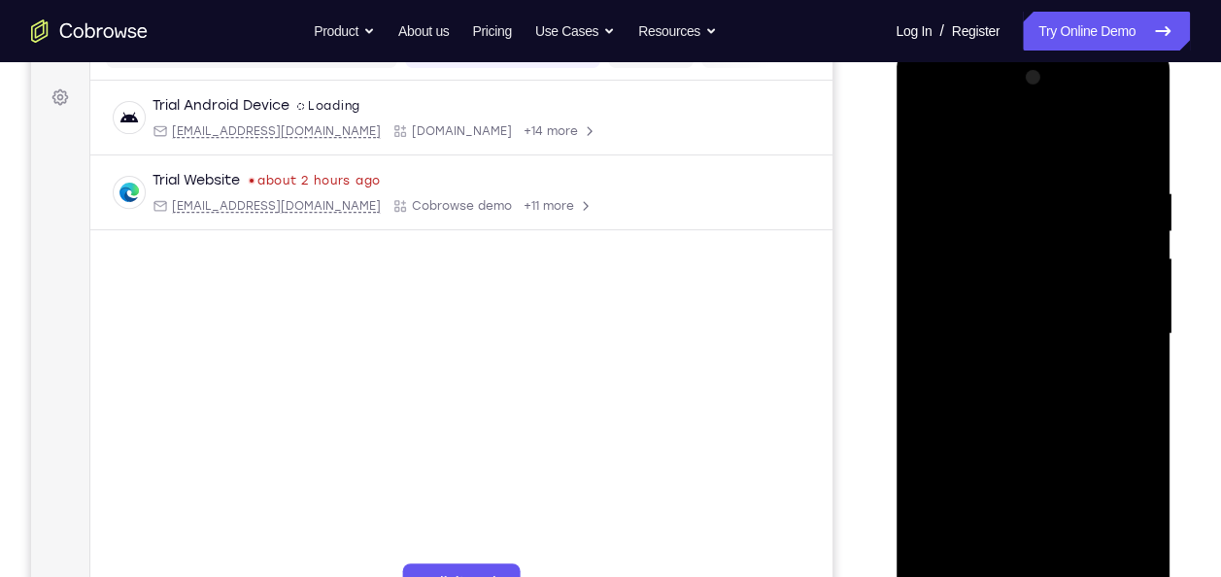
drag, startPoint x: 1009, startPoint y: 426, endPoint x: 1008, endPoint y: 251, distance: 174.9
click at [1008, 251] on div at bounding box center [1032, 334] width 245 height 544
drag, startPoint x: 949, startPoint y: 179, endPoint x: 963, endPoint y: 278, distance: 100.0
click at [963, 278] on div at bounding box center [1032, 334] width 245 height 544
click at [939, 193] on div at bounding box center [1032, 334] width 245 height 544
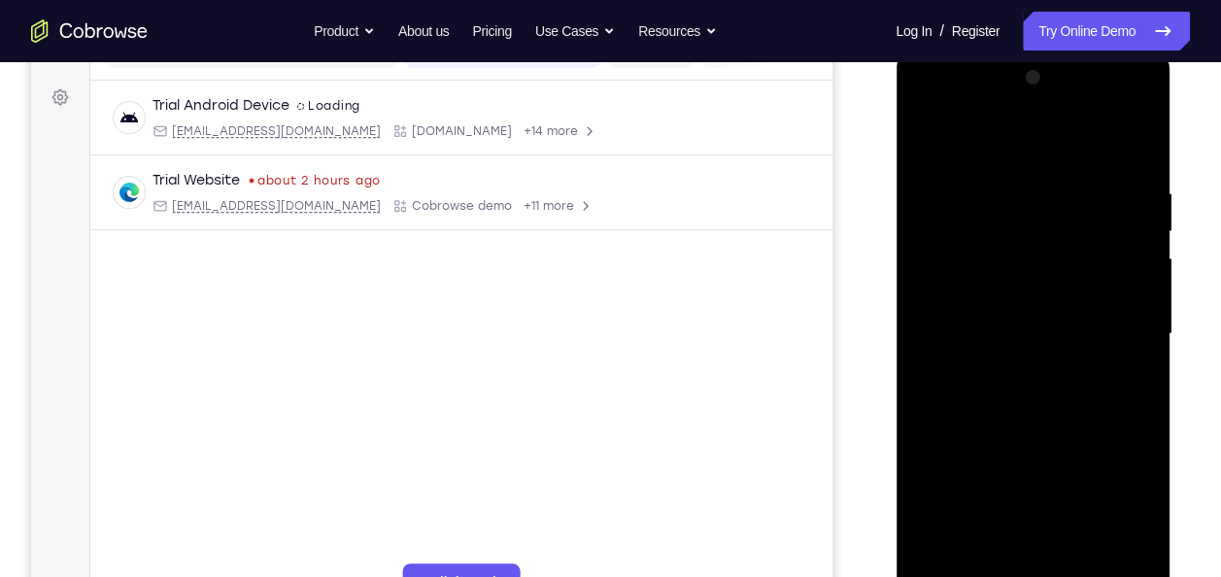
drag, startPoint x: 1034, startPoint y: 400, endPoint x: 1027, endPoint y: 222, distance: 178.9
click at [1027, 222] on div at bounding box center [1032, 334] width 245 height 544
drag, startPoint x: 1018, startPoint y: 361, endPoint x: 1023, endPoint y: 113, distance: 248.8
click at [1023, 113] on div at bounding box center [1032, 334] width 245 height 544
click at [1011, 371] on div at bounding box center [1032, 334] width 245 height 544
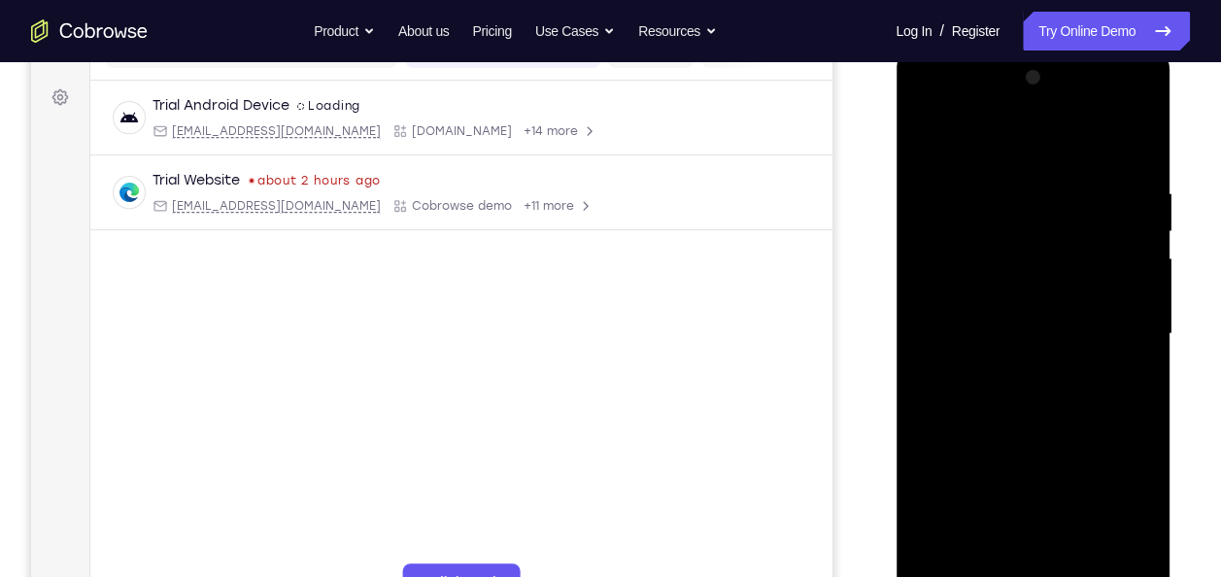
drag, startPoint x: 1025, startPoint y: 499, endPoint x: 1013, endPoint y: 264, distance: 235.4
click at [1013, 264] on div at bounding box center [1032, 334] width 245 height 544
drag, startPoint x: 1025, startPoint y: 508, endPoint x: 1025, endPoint y: 306, distance: 202.1
click at [1025, 306] on div at bounding box center [1032, 334] width 245 height 544
drag, startPoint x: 1012, startPoint y: 484, endPoint x: 1006, endPoint y: 270, distance: 213.8
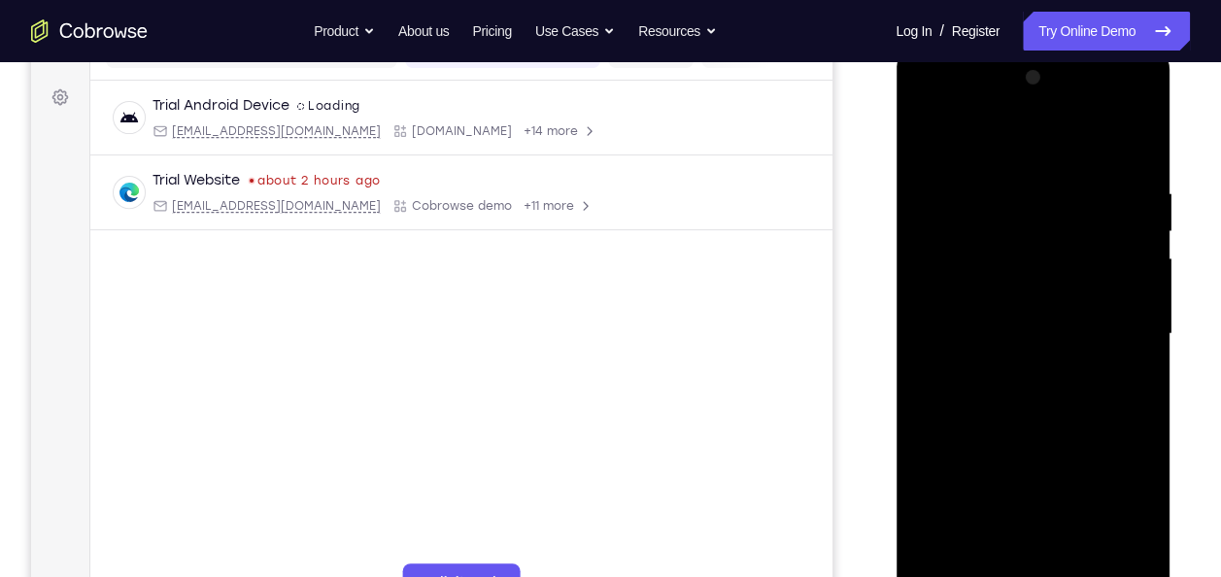
click at [1006, 270] on div at bounding box center [1032, 334] width 245 height 544
drag, startPoint x: 1007, startPoint y: 500, endPoint x: 1017, endPoint y: 286, distance: 214.9
click at [1017, 286] on div at bounding box center [1032, 334] width 245 height 544
drag
click at [1023, 218] on div at bounding box center [1032, 334] width 245 height 544
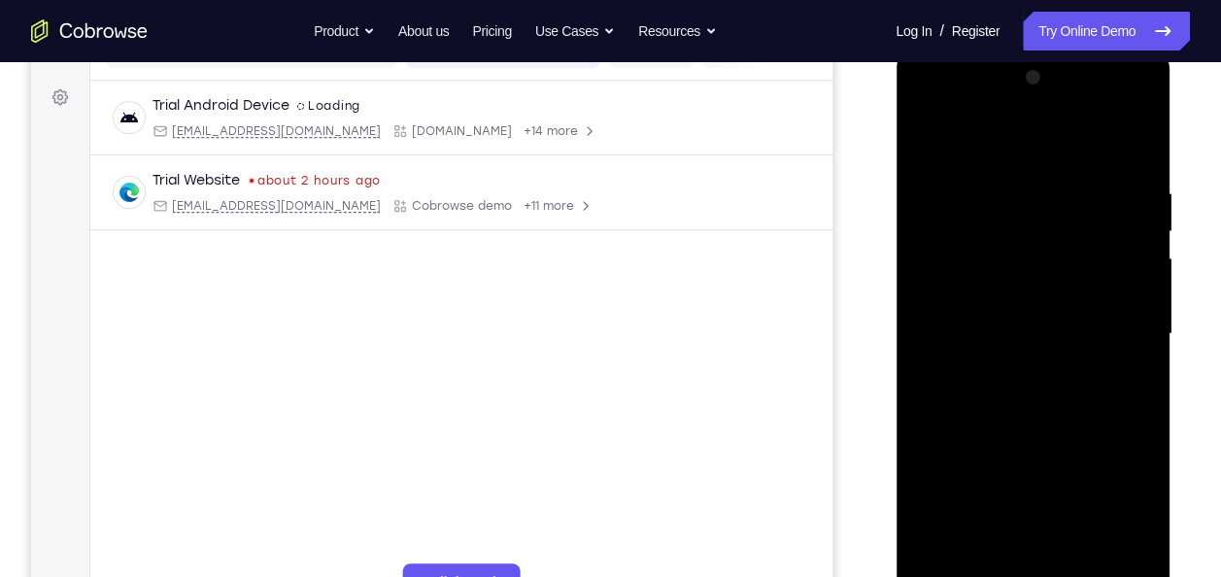
click at [1029, 253] on div at bounding box center [1032, 334] width 245 height 544
click at [1030, 205] on div at bounding box center [1032, 334] width 245 height 544
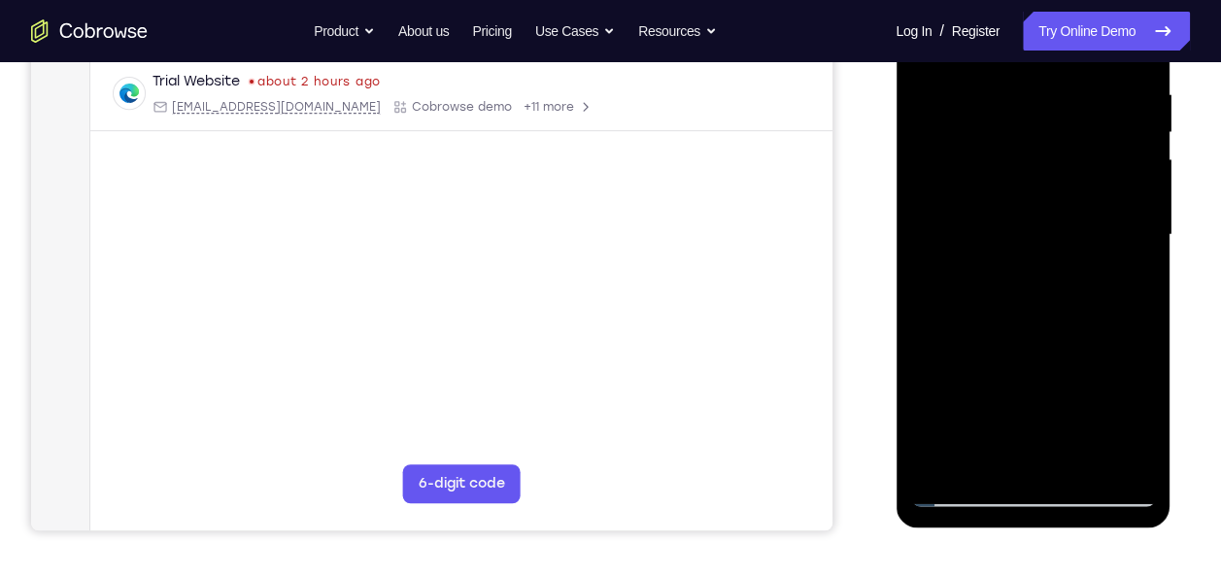
scroll to position [358, 0]
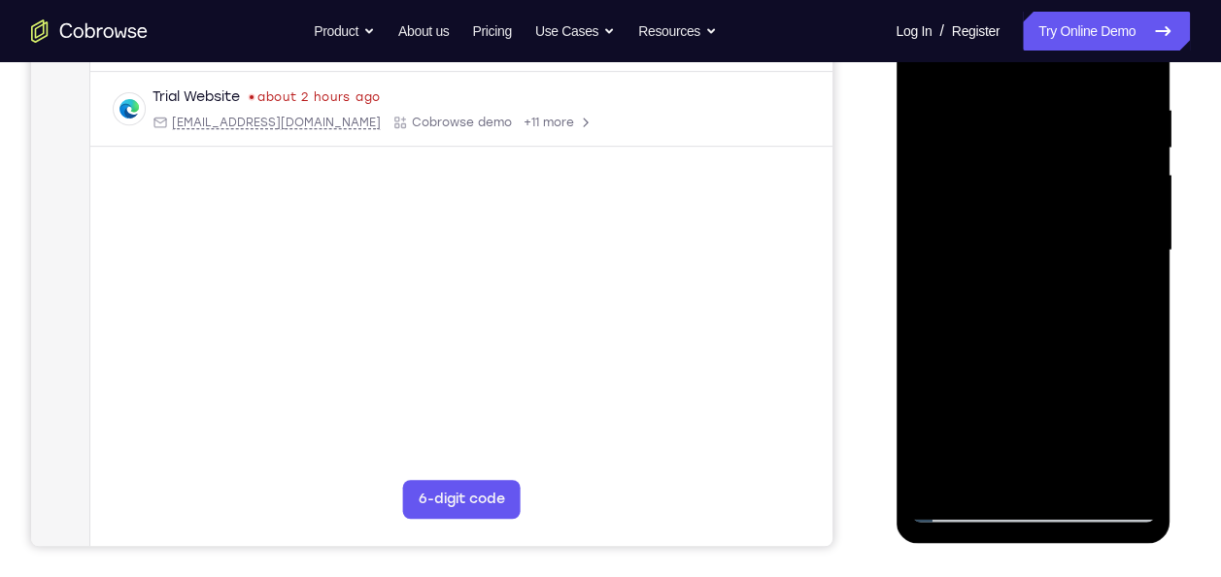
click at [1000, 185] on div at bounding box center [1032, 251] width 245 height 544
click at [992, 43] on div at bounding box center [1032, 251] width 245 height 544
click at [997, 127] on div at bounding box center [1032, 251] width 245 height 544
click at [997, 174] on div at bounding box center [1032, 251] width 245 height 544
click at [1004, 185] on div at bounding box center [1032, 251] width 245 height 544
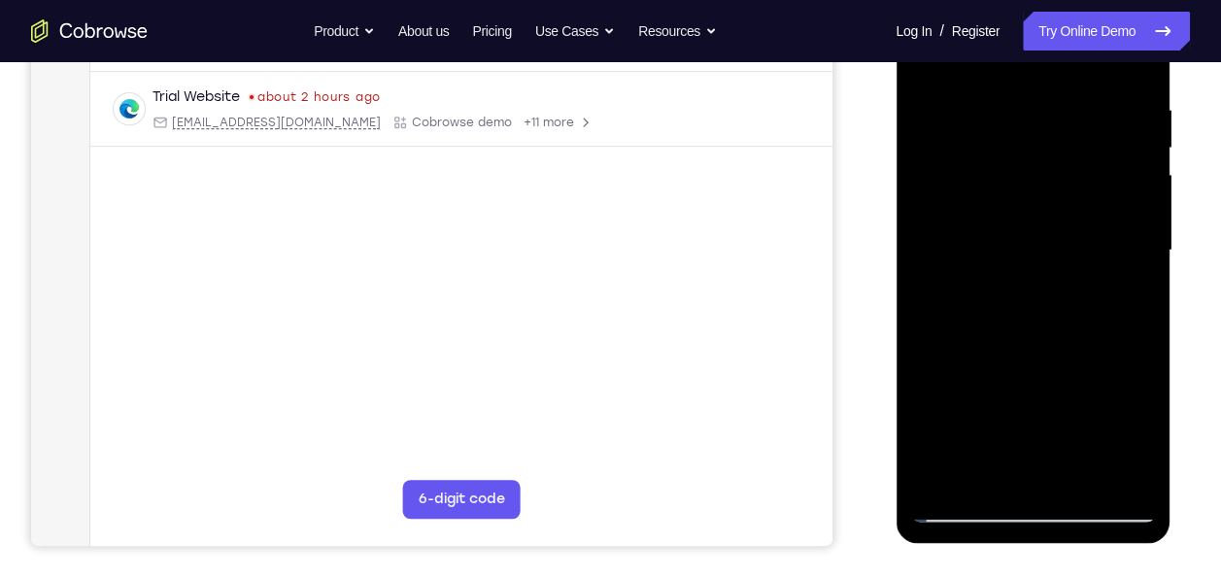
click at [999, 184] on div at bounding box center [1032, 251] width 245 height 544
click at [1006, 187] on div at bounding box center [1032, 251] width 245 height 544
click at [996, 167] on div at bounding box center [1032, 251] width 245 height 544
click at [999, 181] on div at bounding box center [1032, 251] width 245 height 544
click at [1004, 155] on div at bounding box center [1032, 251] width 245 height 544
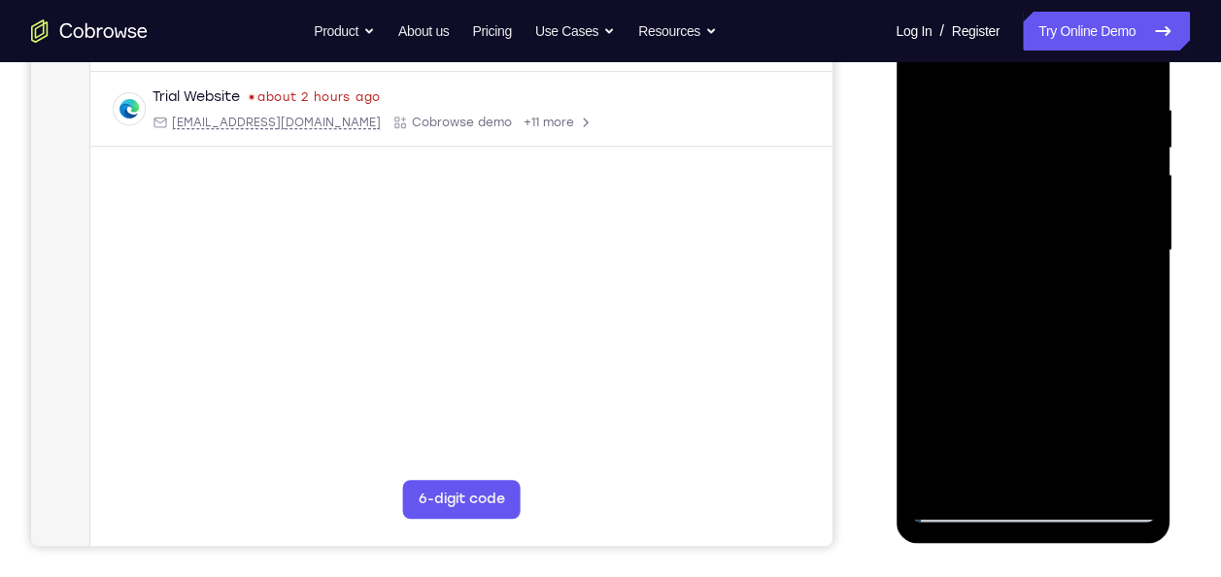
click at [1007, 132] on div at bounding box center [1032, 251] width 245 height 544
click at [1013, 173] on div at bounding box center [1032, 251] width 245 height 544
click at [1023, 383] on div at bounding box center [1032, 251] width 245 height 544
click at [942, 159] on div at bounding box center [1032, 251] width 245 height 544
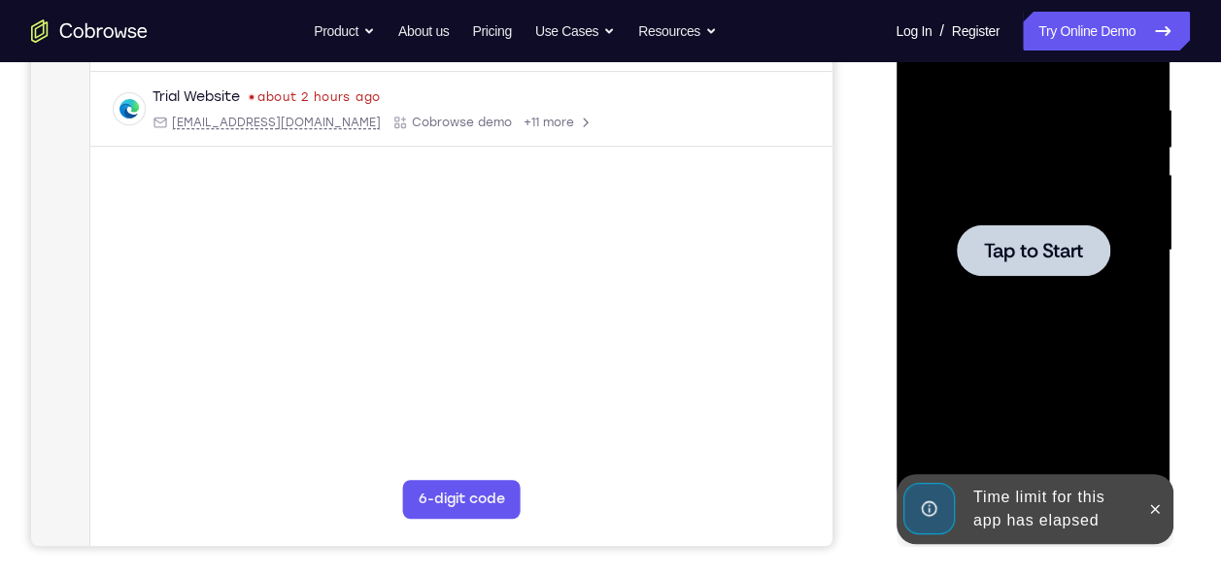
click at [1019, 241] on span "Tap to Start" at bounding box center [1032, 250] width 99 height 19
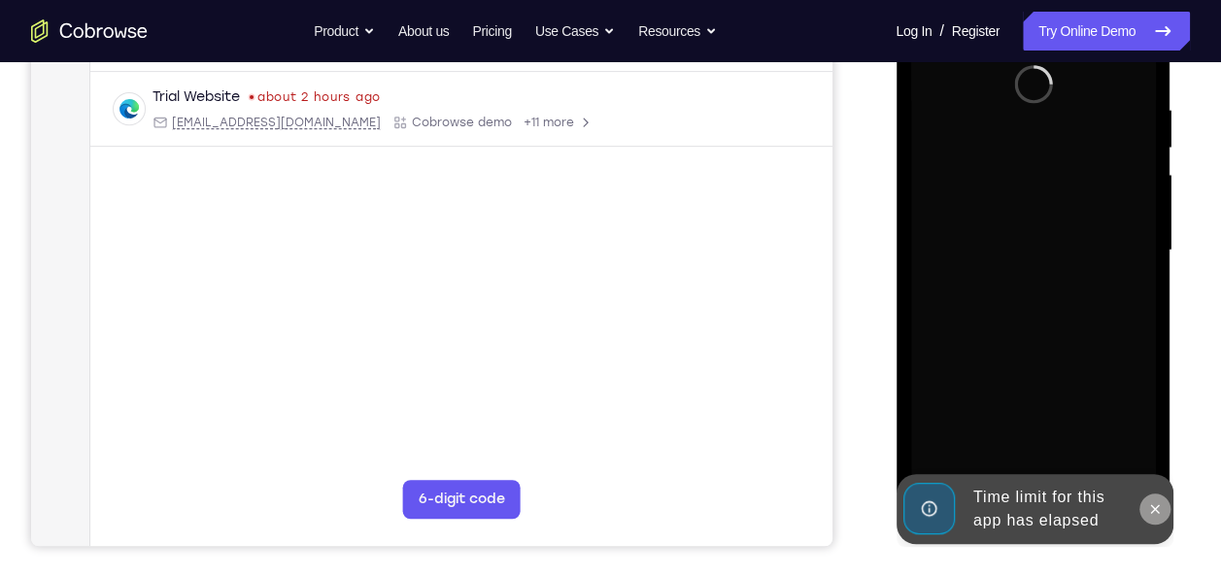
click at [1157, 498] on button at bounding box center [1154, 509] width 31 height 31
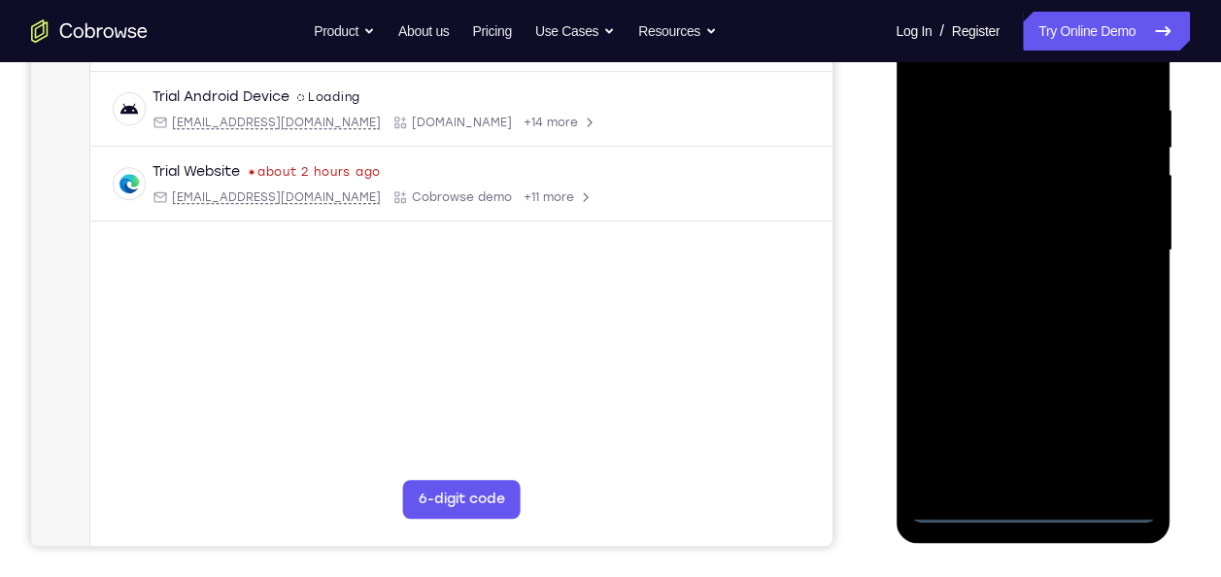
click at [1025, 503] on div at bounding box center [1032, 251] width 245 height 544
click at [1103, 427] on div at bounding box center [1032, 251] width 245 height 544
click at [1018, 61] on nav "Go back Powerful, Flexible and Trustworthy. Avoid all extra friction for both A…" at bounding box center [610, 31] width 1221 height 62
click at [1018, 69] on div at bounding box center [1032, 251] width 245 height 544
click at [1113, 243] on div at bounding box center [1032, 251] width 245 height 544
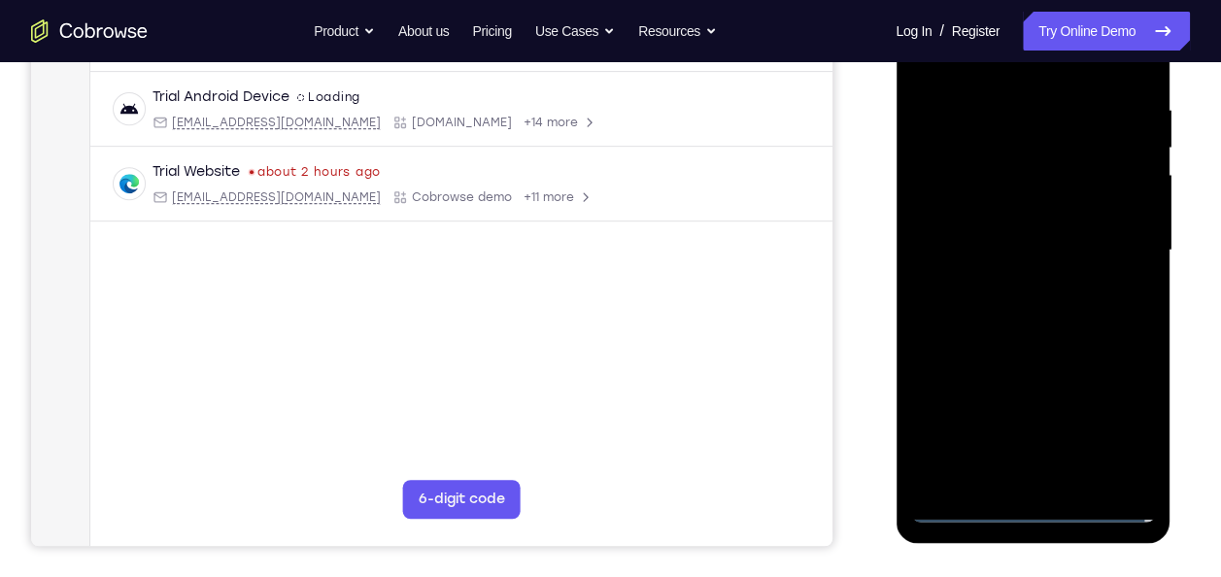
click at [1007, 284] on div at bounding box center [1032, 251] width 245 height 544
click at [1027, 221] on div at bounding box center [1032, 251] width 245 height 544
click at [1012, 214] on div at bounding box center [1032, 251] width 245 height 544
click at [983, 248] on div at bounding box center [1032, 251] width 245 height 544
click at [1004, 315] on div at bounding box center [1032, 251] width 245 height 544
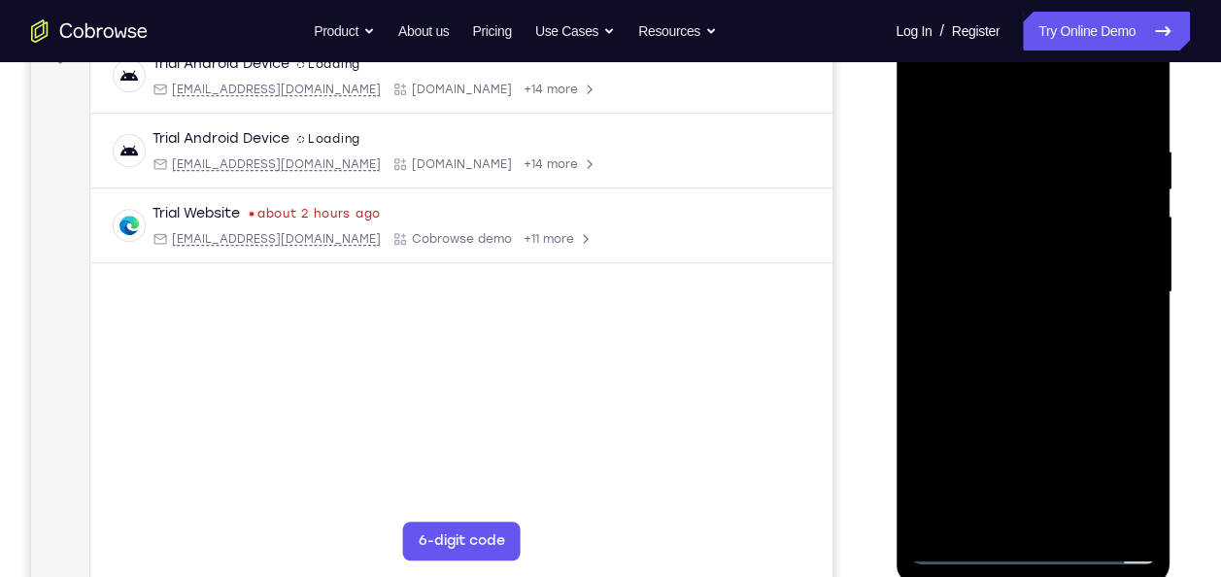
scroll to position [315, 0]
click at [1013, 349] on div at bounding box center [1032, 293] width 245 height 544
click at [1007, 359] on div at bounding box center [1032, 293] width 245 height 544
click at [1079, 521] on div at bounding box center [1032, 293] width 245 height 544
click at [1035, 391] on div at bounding box center [1032, 293] width 245 height 544
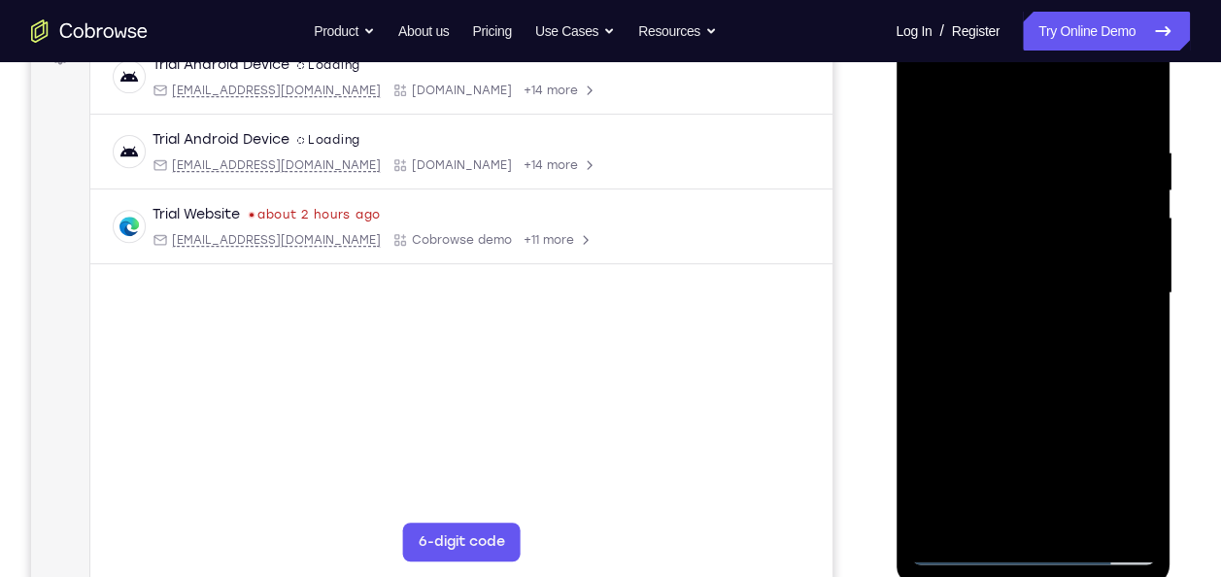
drag, startPoint x: 1036, startPoint y: 391, endPoint x: 1015, endPoint y: 469, distance: 81.3
click at [1029, 534] on div at bounding box center [1032, 293] width 245 height 544
click at [930, 91] on div at bounding box center [1032, 293] width 245 height 544
click at [1136, 118] on div at bounding box center [1032, 293] width 245 height 544
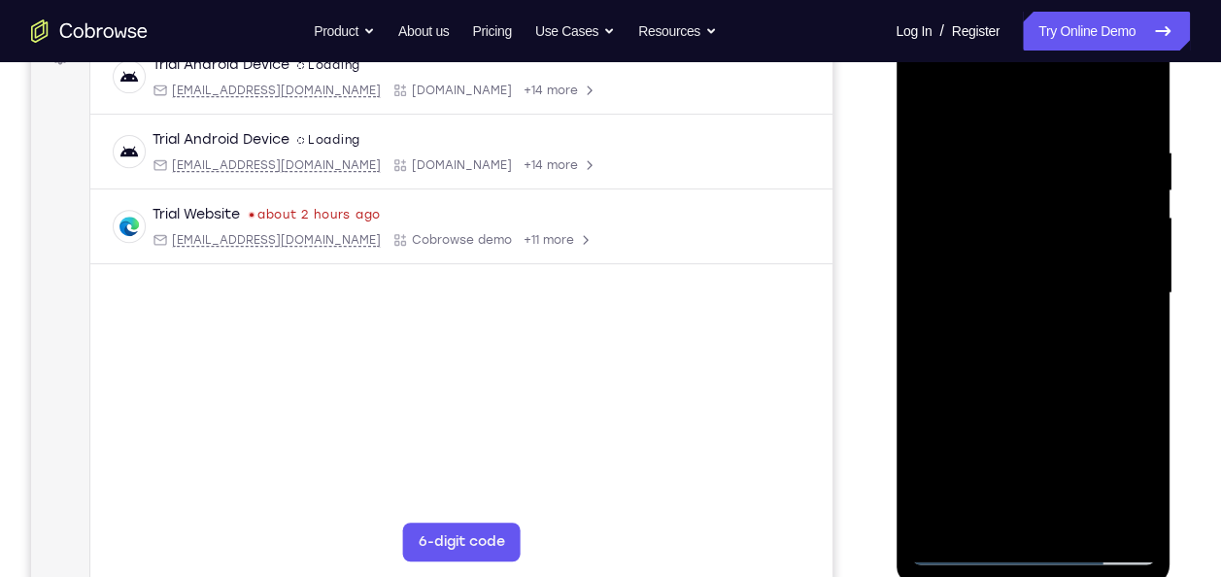
click at [1132, 92] on div at bounding box center [1032, 293] width 245 height 544
click at [1142, 105] on div at bounding box center [1032, 293] width 245 height 544
click at [930, 99] on div at bounding box center [1032, 293] width 245 height 544
click at [1135, 521] on div at bounding box center [1032, 293] width 245 height 544
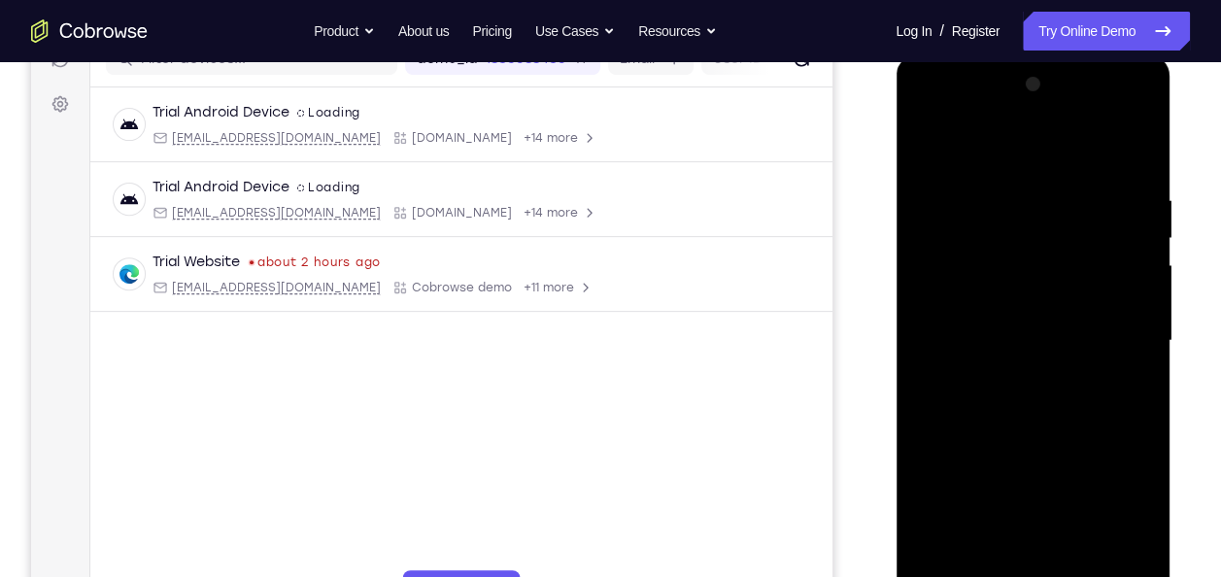
scroll to position [308, 0]
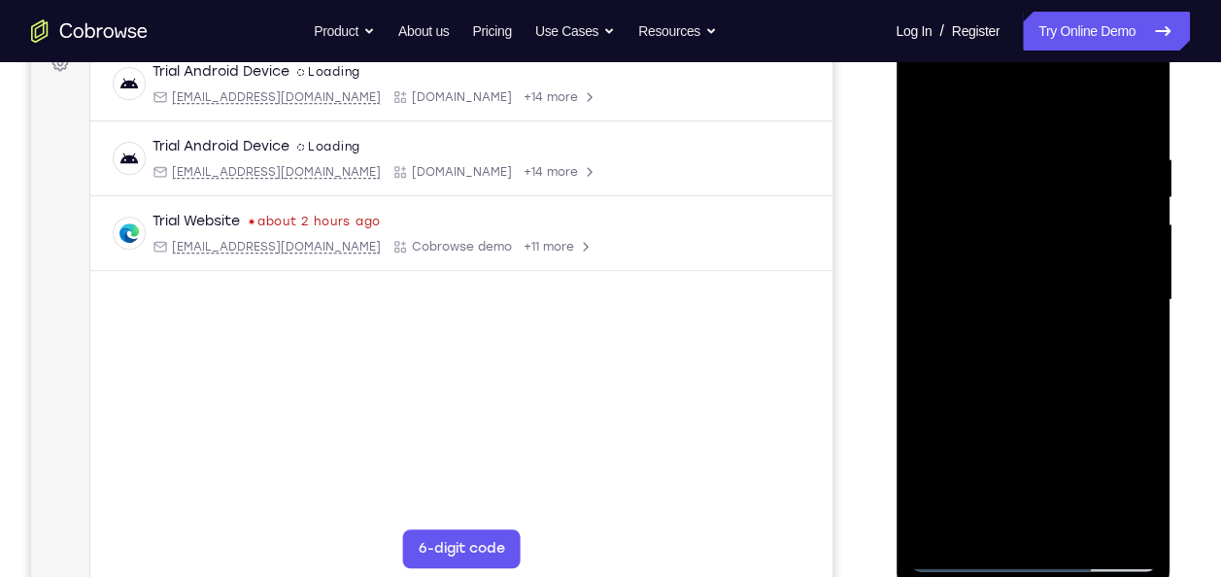
click at [1080, 524] on div at bounding box center [1032, 300] width 245 height 544
click at [969, 556] on div at bounding box center [1032, 300] width 245 height 544
drag, startPoint x: 1095, startPoint y: 392, endPoint x: 1072, endPoint y: 193, distance: 200.5
click at [1072, 193] on div at bounding box center [1032, 300] width 245 height 544
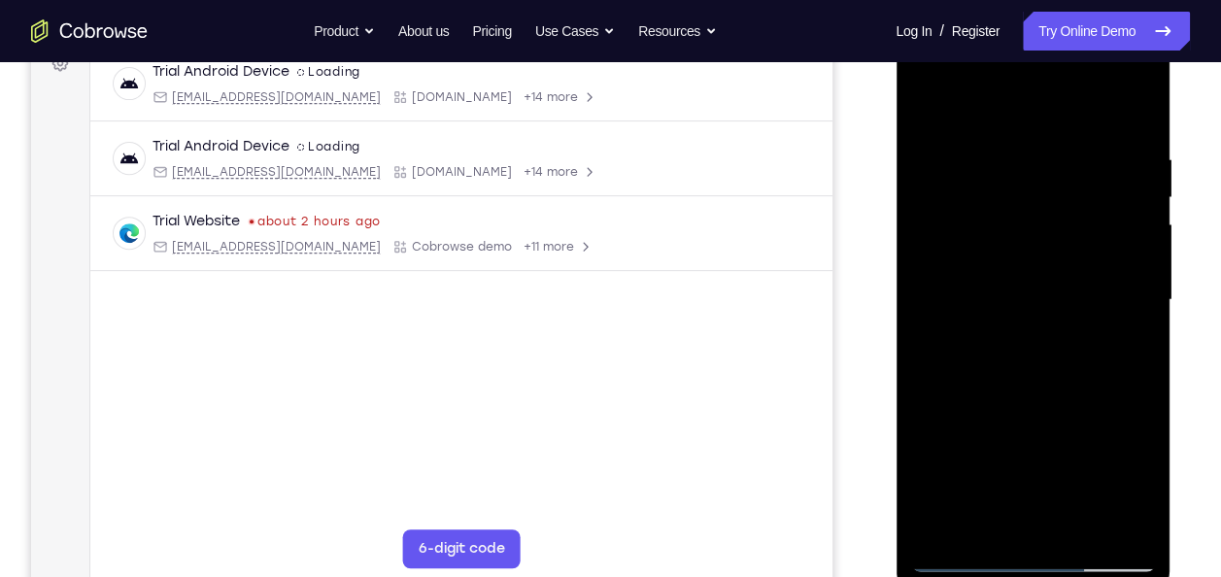
drag, startPoint x: 1040, startPoint y: 283, endPoint x: 1031, endPoint y: 475, distance: 192.6
click at [1031, 475] on div at bounding box center [1032, 300] width 245 height 544
click at [1060, 132] on div at bounding box center [1032, 300] width 245 height 544
click at [1136, 325] on div at bounding box center [1032, 300] width 245 height 544
click at [1138, 108] on div at bounding box center [1032, 300] width 245 height 544
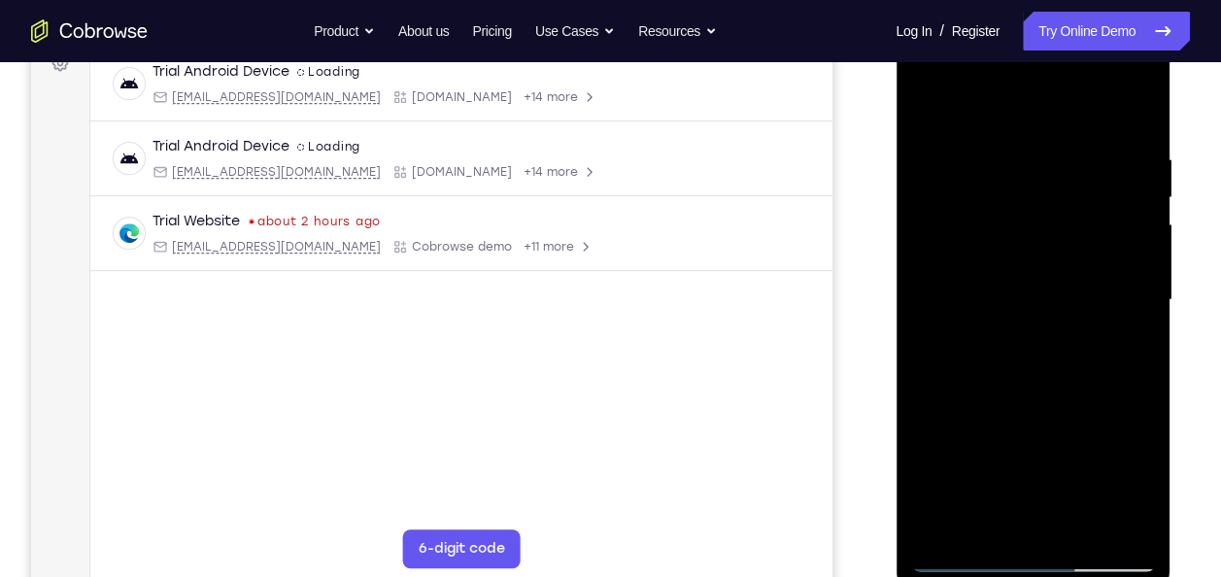
drag, startPoint x: 1119, startPoint y: 154, endPoint x: 976, endPoint y: 160, distance: 142.9
click at [976, 160] on div at bounding box center [1032, 300] width 245 height 544
drag, startPoint x: 1112, startPoint y: 137, endPoint x: 1003, endPoint y: 146, distance: 110.1
click at [1003, 146] on div at bounding box center [1032, 300] width 245 height 544
drag, startPoint x: 1054, startPoint y: 444, endPoint x: 1095, endPoint y: 193, distance: 254.0
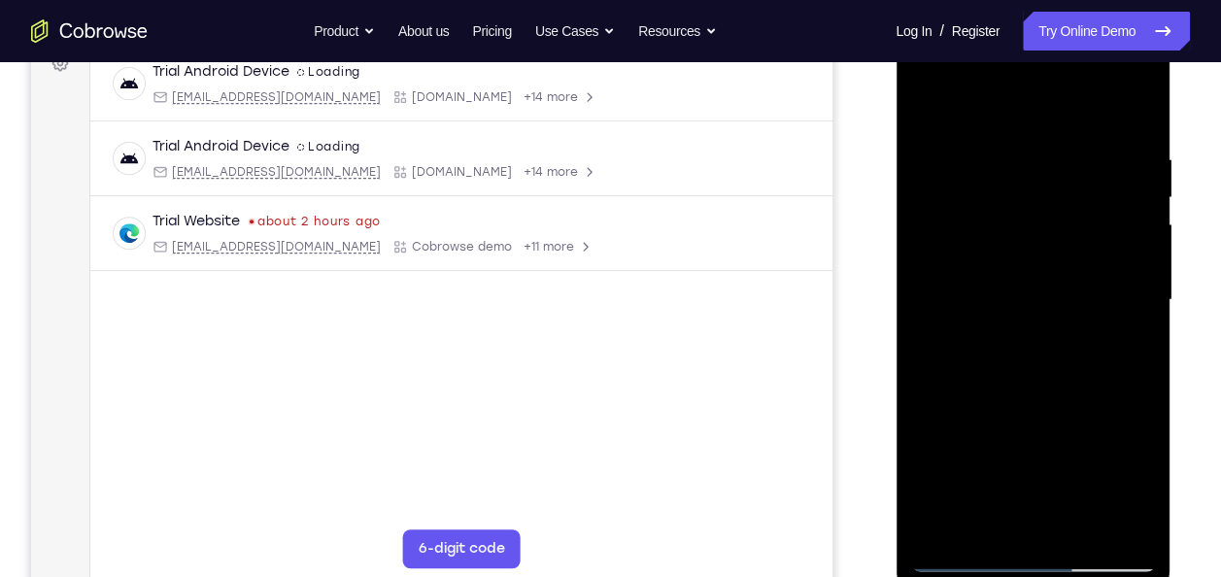
click at [1095, 193] on div at bounding box center [1032, 300] width 245 height 544
drag, startPoint x: 1075, startPoint y: 409, endPoint x: 1093, endPoint y: 134, distance: 275.6
click at [1093, 134] on div at bounding box center [1032, 300] width 245 height 544
drag, startPoint x: 1070, startPoint y: 358, endPoint x: 1097, endPoint y: 162, distance: 198.1
click at [1097, 162] on div at bounding box center [1032, 300] width 245 height 544
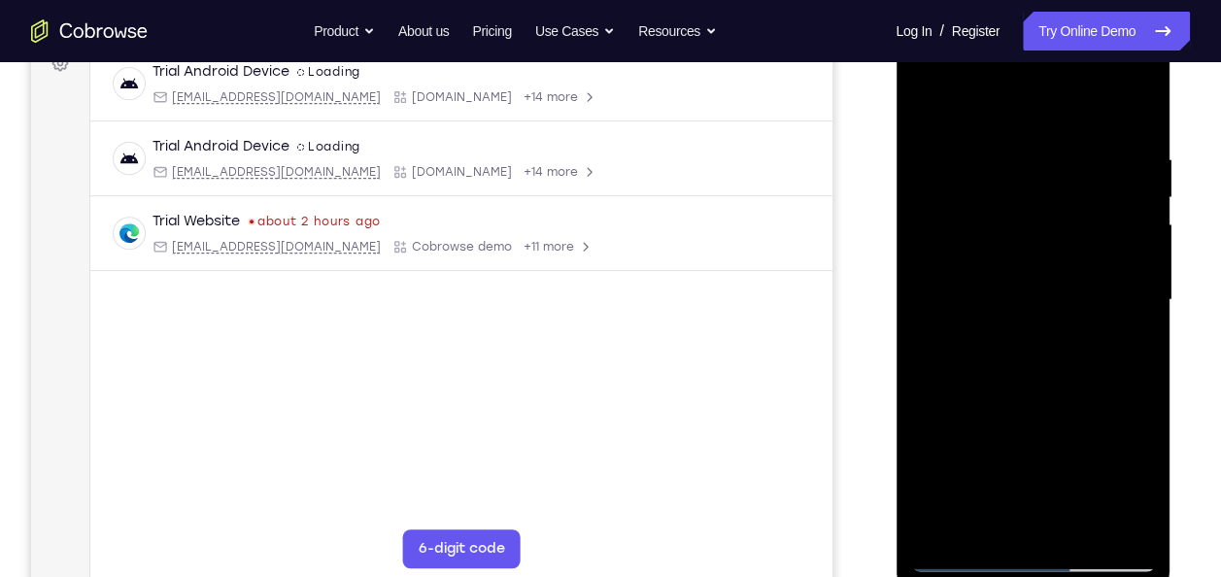
drag, startPoint x: 1070, startPoint y: 363, endPoint x: 1091, endPoint y: 167, distance: 197.4
click at [1091, 167] on div at bounding box center [1032, 300] width 245 height 544
drag, startPoint x: 1060, startPoint y: 382, endPoint x: 1087, endPoint y: 211, distance: 173.1
click at [1087, 211] on div at bounding box center [1032, 300] width 245 height 544
drag, startPoint x: 1064, startPoint y: 374, endPoint x: 1079, endPoint y: 178, distance: 196.9
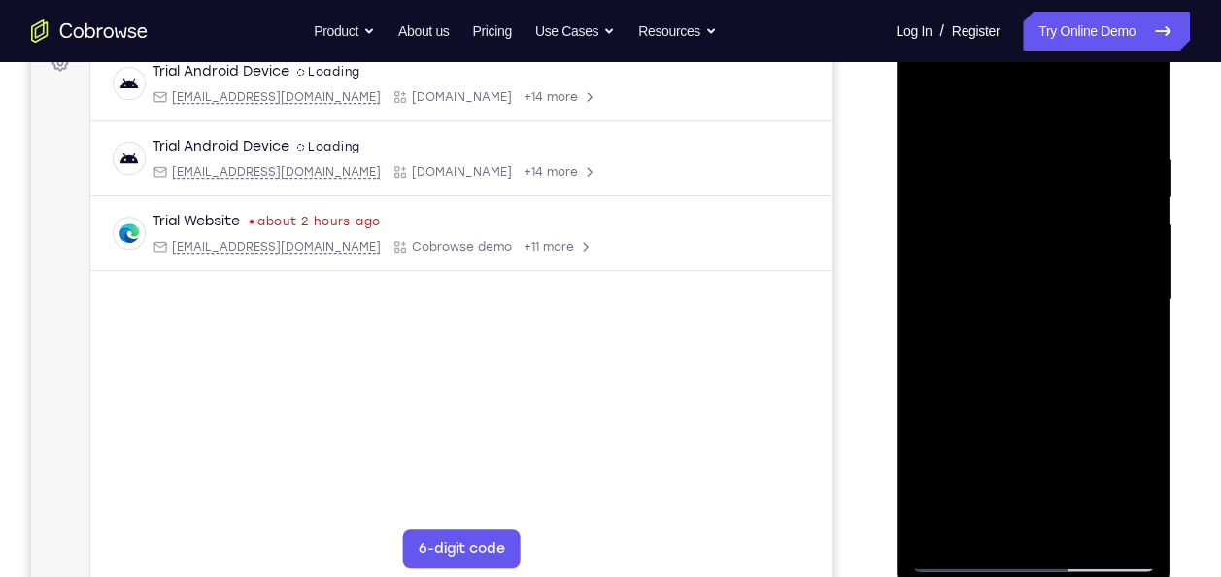
click at [1079, 178] on div at bounding box center [1032, 300] width 245 height 544
drag, startPoint x: 1058, startPoint y: 449, endPoint x: 1081, endPoint y: 174, distance: 275.9
click at [1081, 174] on div at bounding box center [1032, 300] width 245 height 544
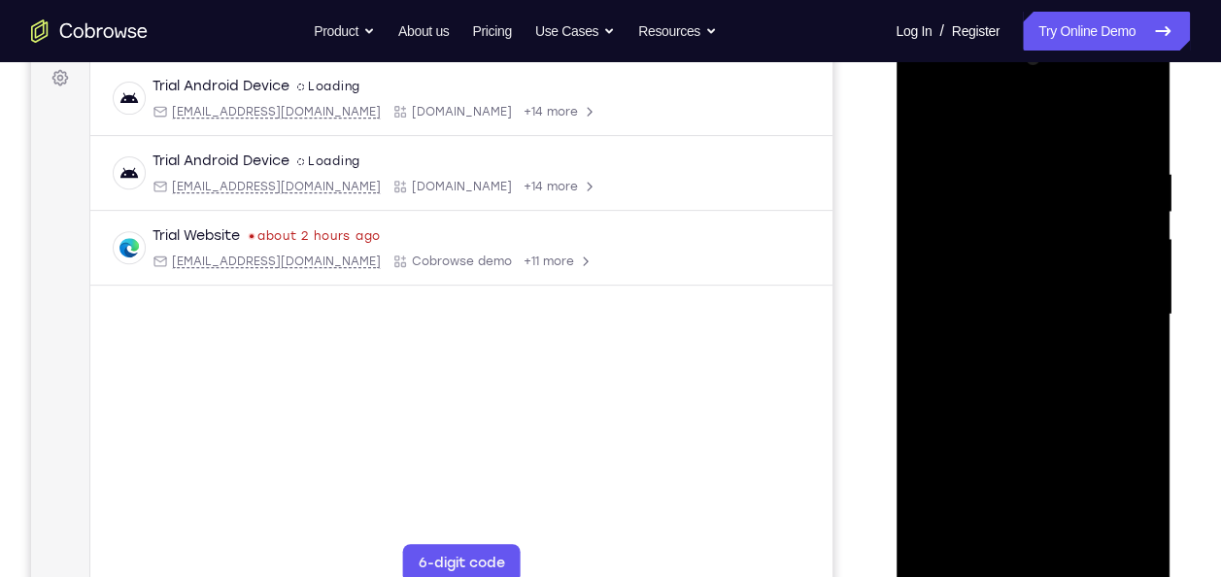
scroll to position [292, 0]
click at [1074, 536] on div at bounding box center [1032, 316] width 245 height 544
click at [963, 360] on div at bounding box center [1032, 316] width 245 height 544
drag, startPoint x: 992, startPoint y: 368, endPoint x: 926, endPoint y: 364, distance: 66.2
click at [926, 364] on div at bounding box center [1032, 316] width 245 height 544
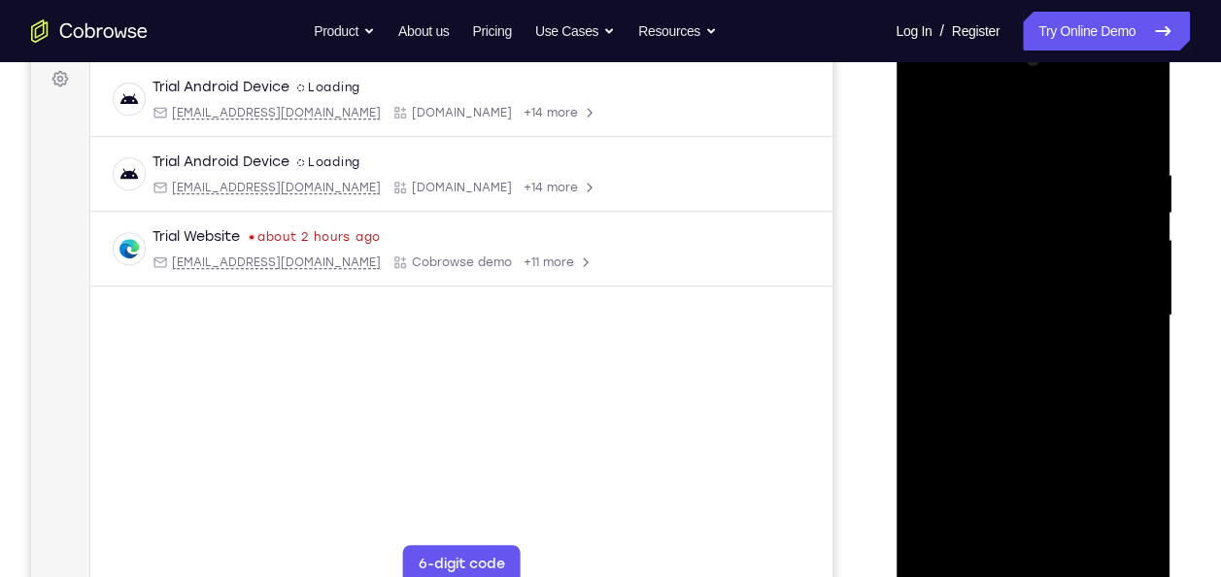
click at [934, 364] on div at bounding box center [1032, 316] width 245 height 544
drag, startPoint x: 934, startPoint y: 364, endPoint x: 965, endPoint y: 364, distance: 31.1
click at [965, 364] on div at bounding box center [1032, 316] width 245 height 544
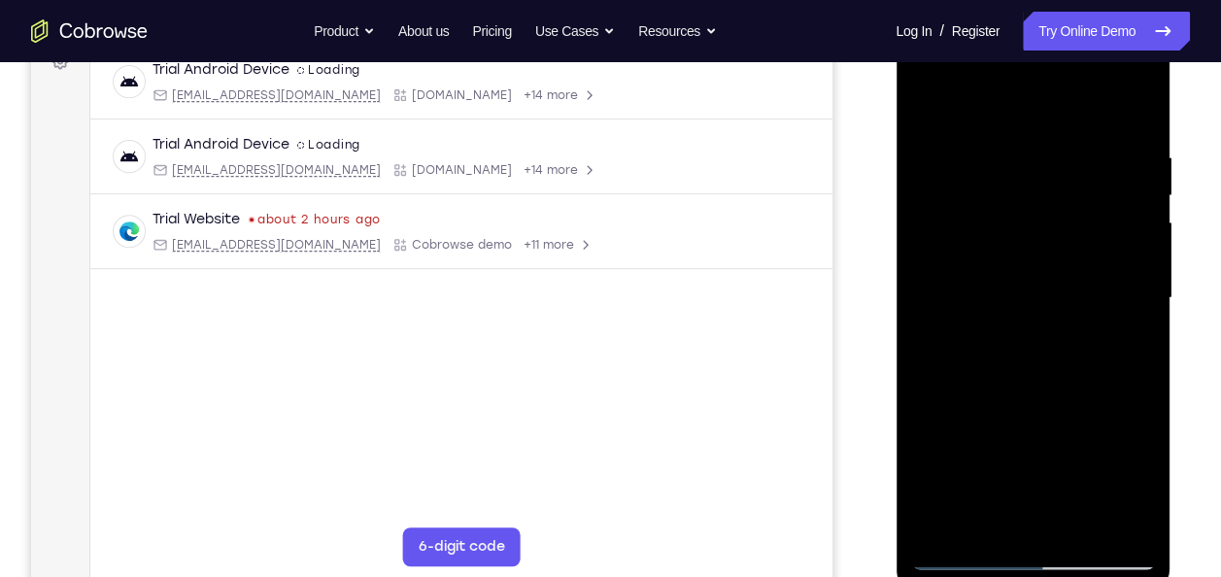
scroll to position [311, 0]
click at [926, 99] on div at bounding box center [1032, 297] width 245 height 544
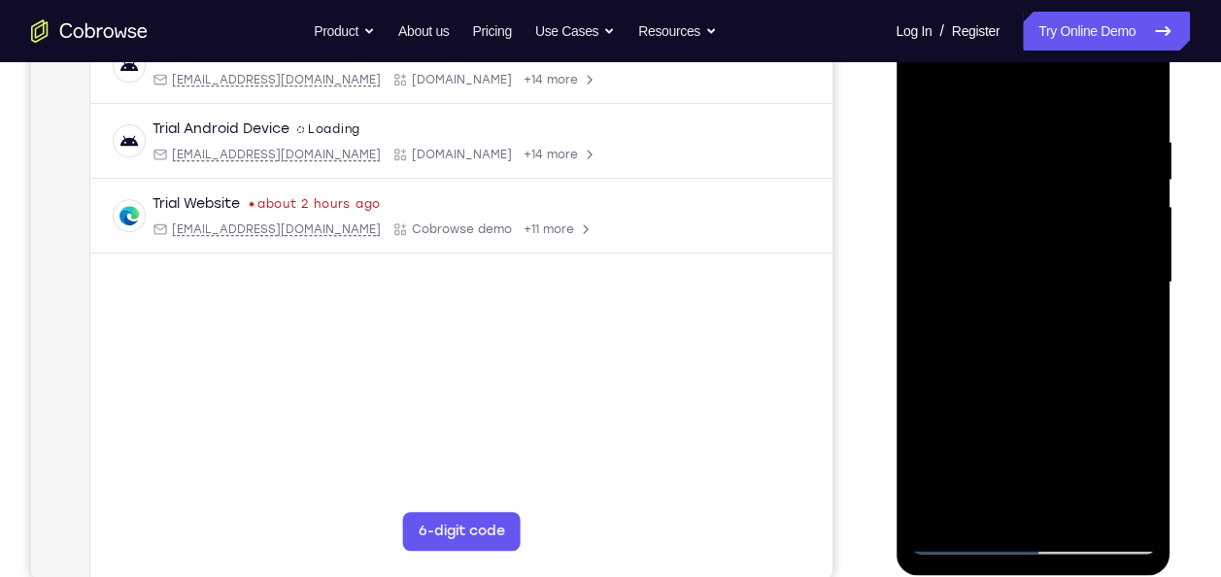
scroll to position [327, 0]
drag, startPoint x: 1006, startPoint y: 356, endPoint x: 1004, endPoint y: 238, distance: 117.6
click at [1004, 238] on div at bounding box center [1032, 281] width 245 height 544
drag, startPoint x: 1019, startPoint y: 450, endPoint x: 1023, endPoint y: 285, distance: 165.2
click at [1023, 285] on div at bounding box center [1032, 281] width 245 height 544
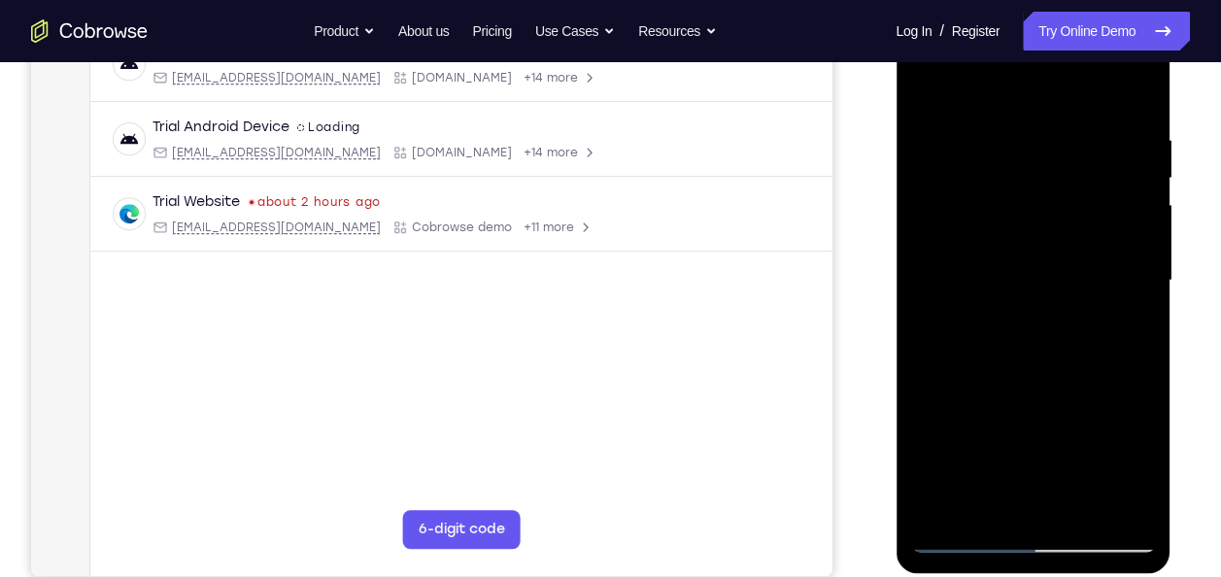
drag, startPoint x: 1019, startPoint y: 443, endPoint x: 1033, endPoint y: 592, distance: 149.3
click at [1033, 576] on html "Online web based iOS Simulators and Android Emulators. Run iPhone, iPad, Mobile…" at bounding box center [1034, 285] width 277 height 583
drag, startPoint x: 1013, startPoint y: 320, endPoint x: 1013, endPoint y: 511, distance: 191.4
click at [1013, 511] on div at bounding box center [1032, 281] width 245 height 544
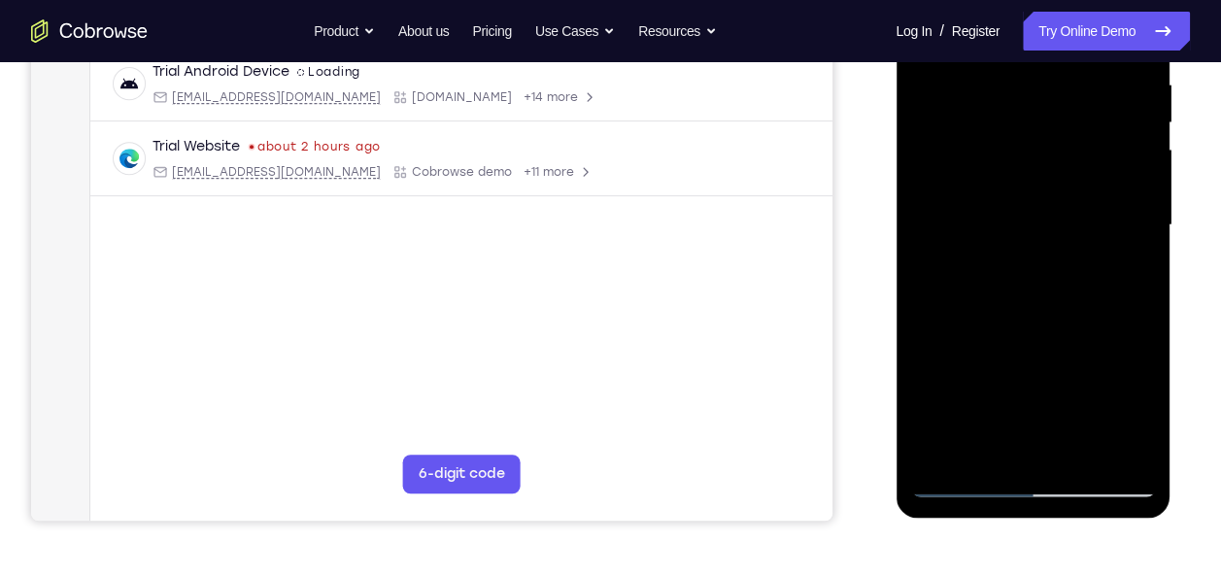
click at [1120, 164] on div at bounding box center [1032, 225] width 245 height 544
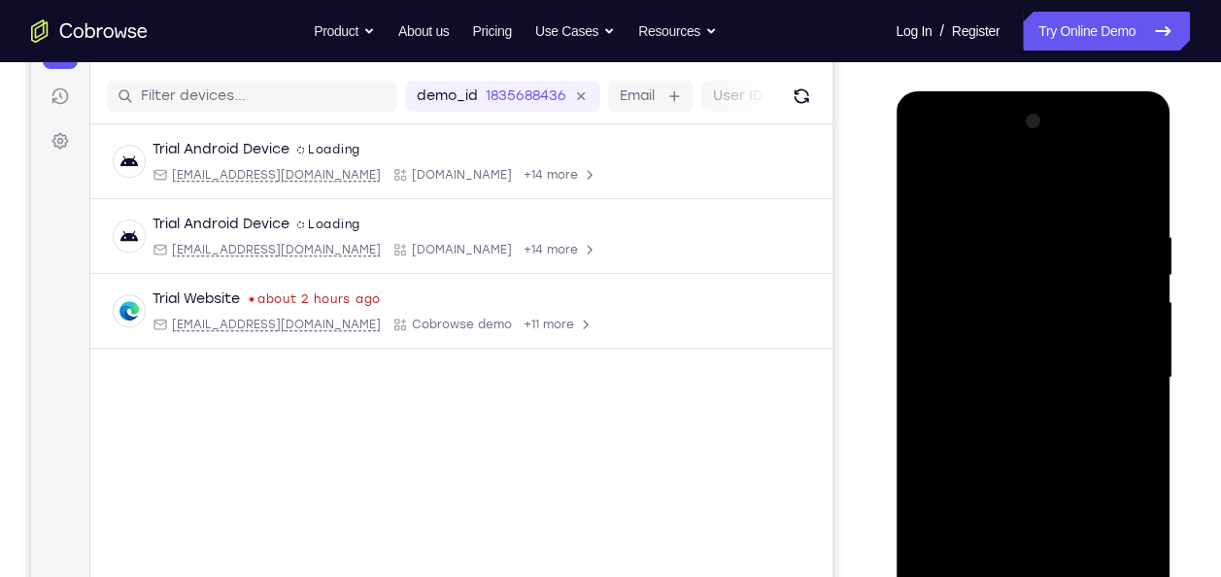
scroll to position [231, 0]
click at [938, 182] on div at bounding box center [1032, 377] width 245 height 544
drag, startPoint x: 997, startPoint y: 276, endPoint x: 939, endPoint y: 106, distance: 179.4
click at [939, 106] on div at bounding box center [1032, 377] width 245 height 544
drag, startPoint x: 973, startPoint y: 353, endPoint x: 964, endPoint y: 175, distance: 178.1
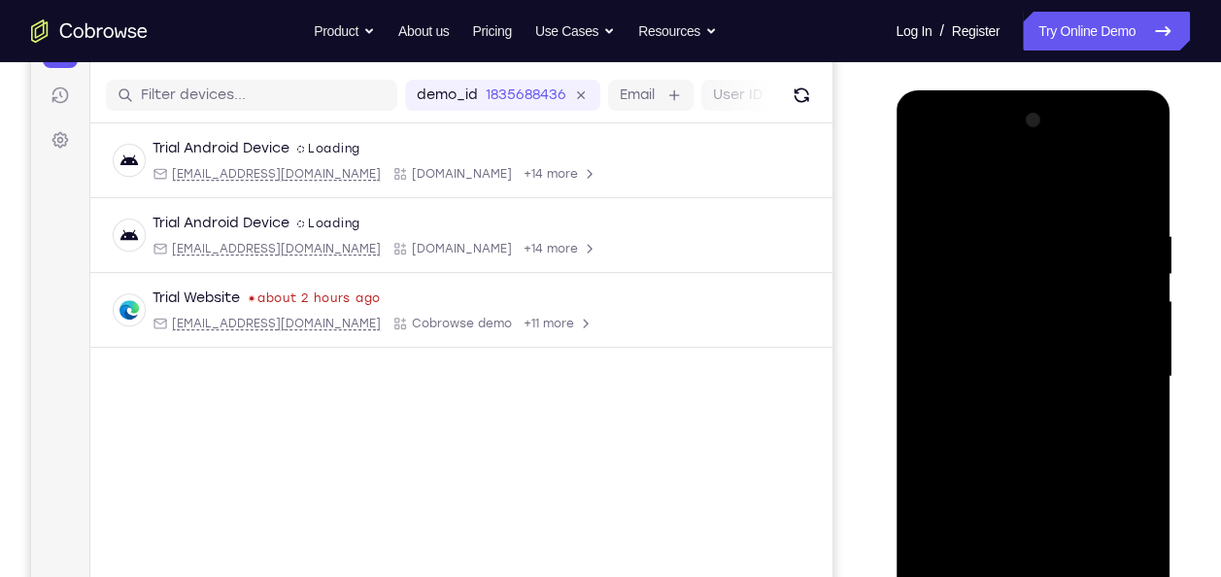
click at [964, 175] on div at bounding box center [1032, 377] width 245 height 544
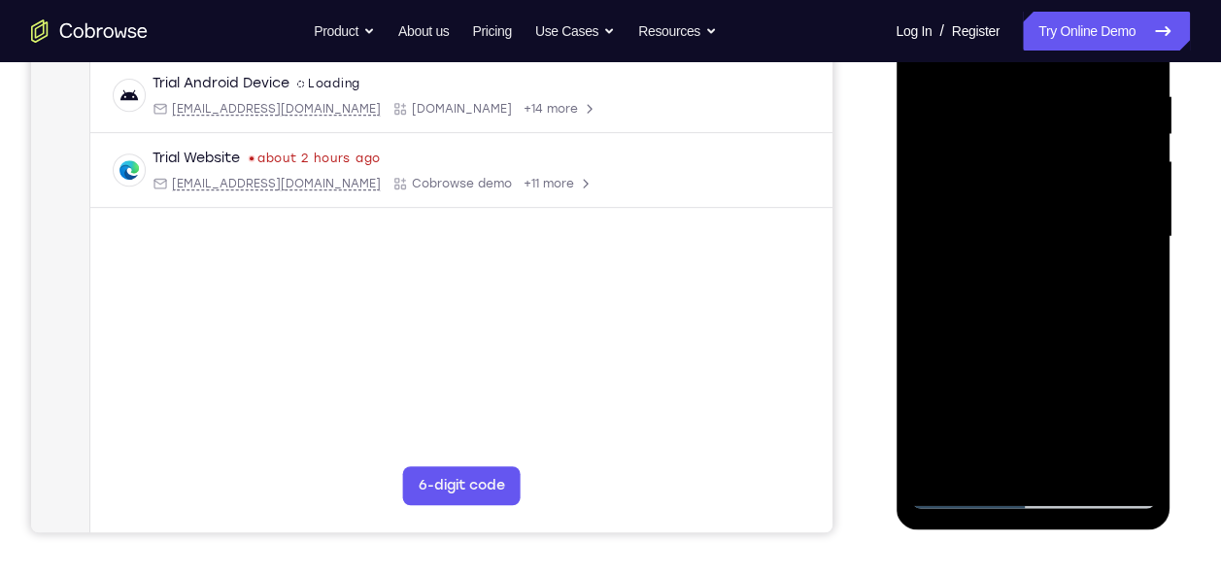
scroll to position [363, 0]
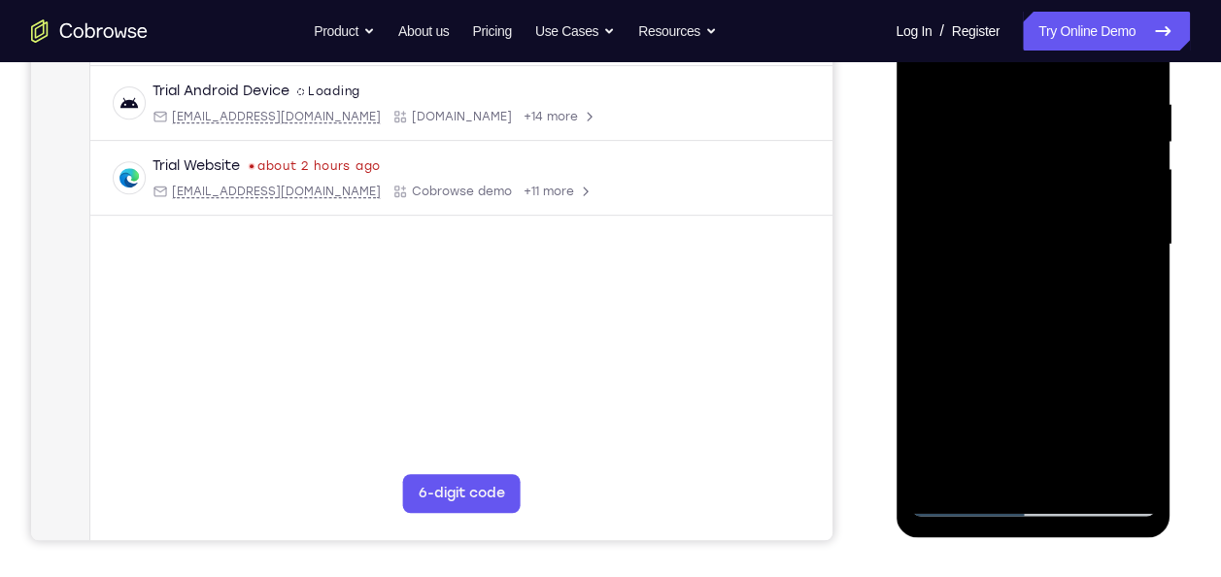
click at [998, 479] on div at bounding box center [1032, 245] width 245 height 544
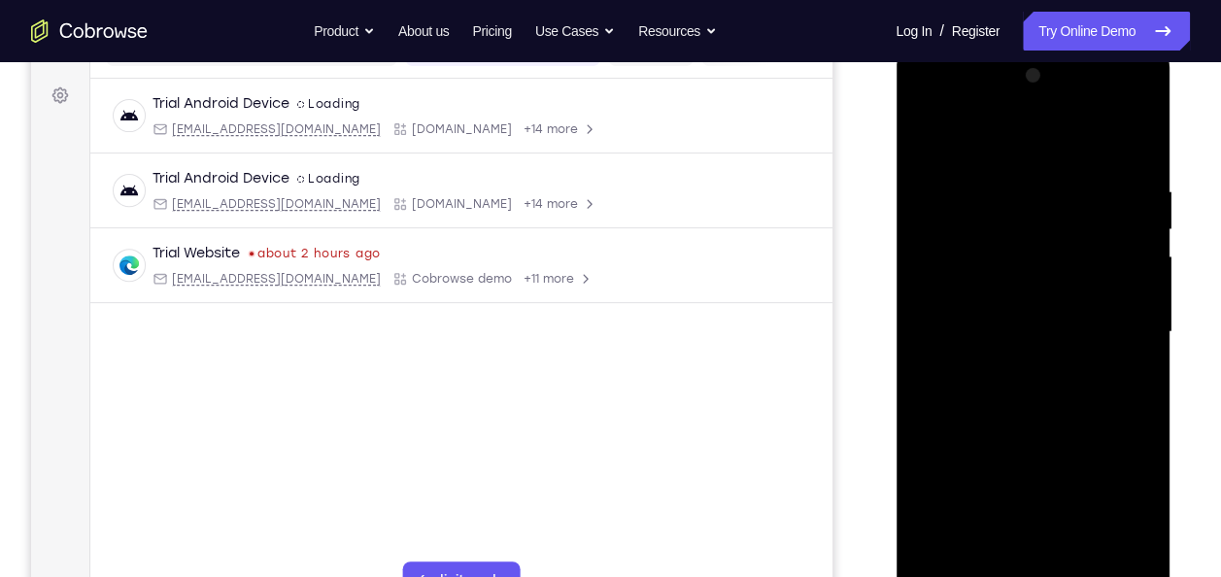
scroll to position [279, 0]
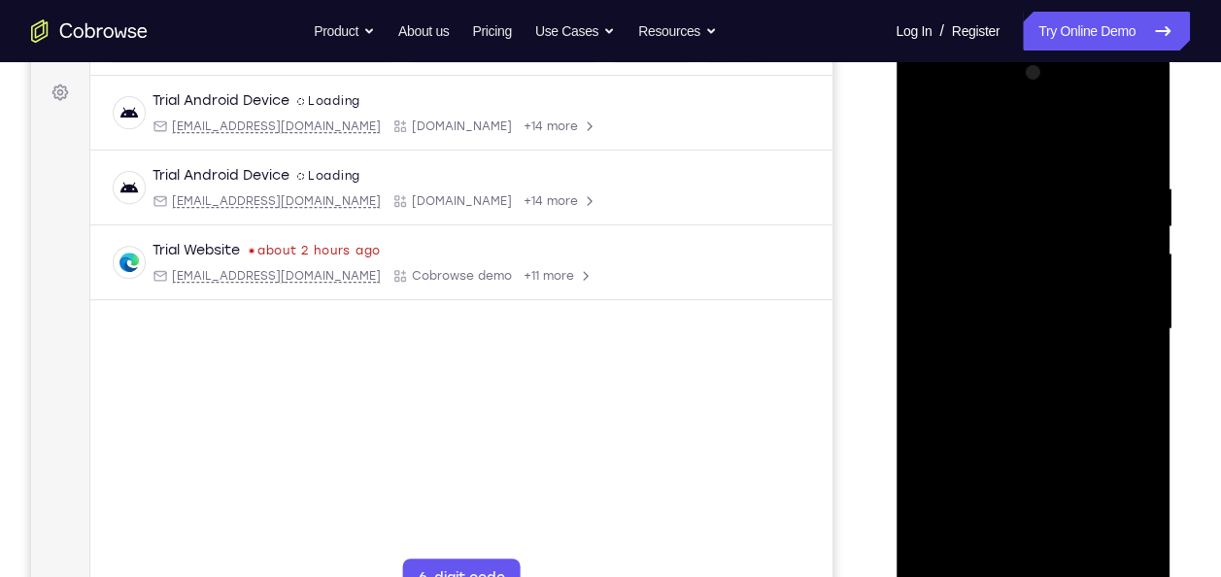
click at [978, 129] on div at bounding box center [1032, 329] width 245 height 544
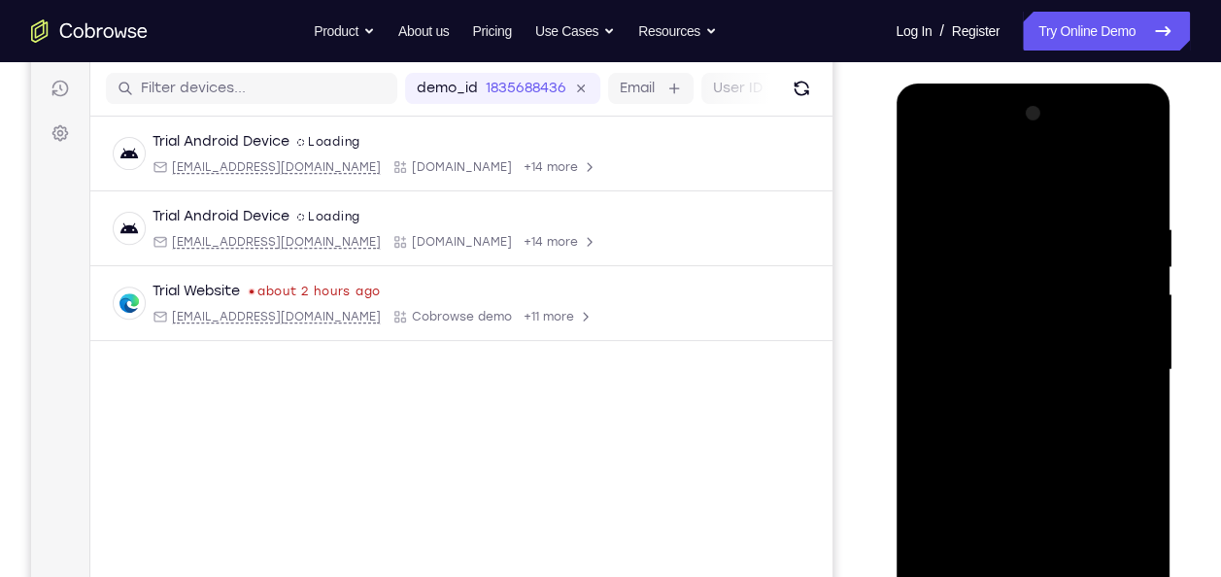
scroll to position [236, 0]
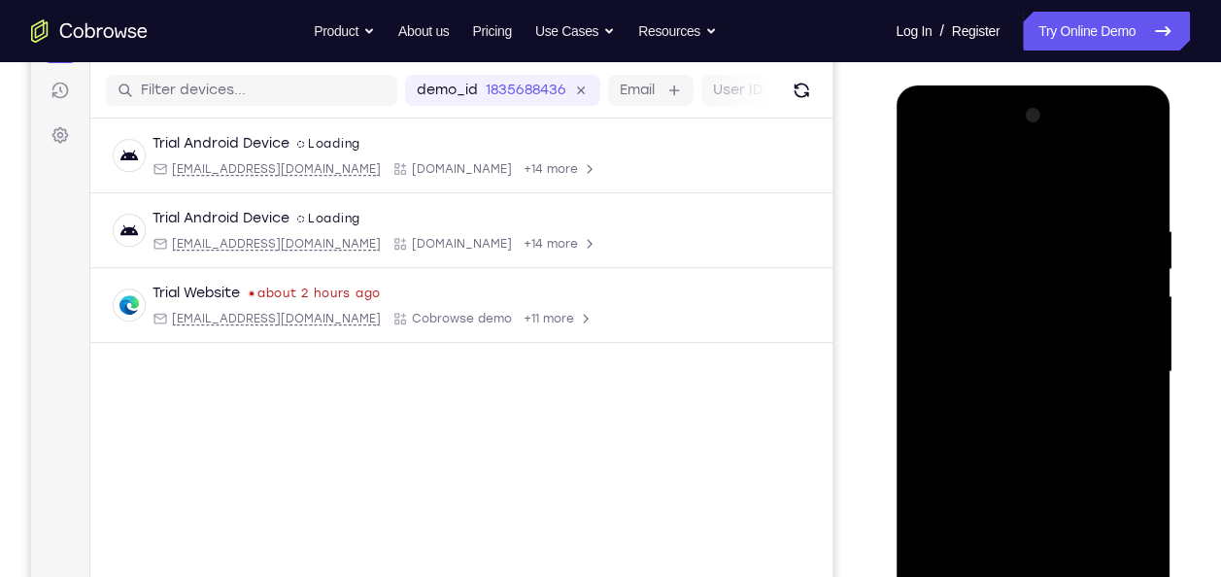
click at [957, 193] on div at bounding box center [1032, 372] width 245 height 544
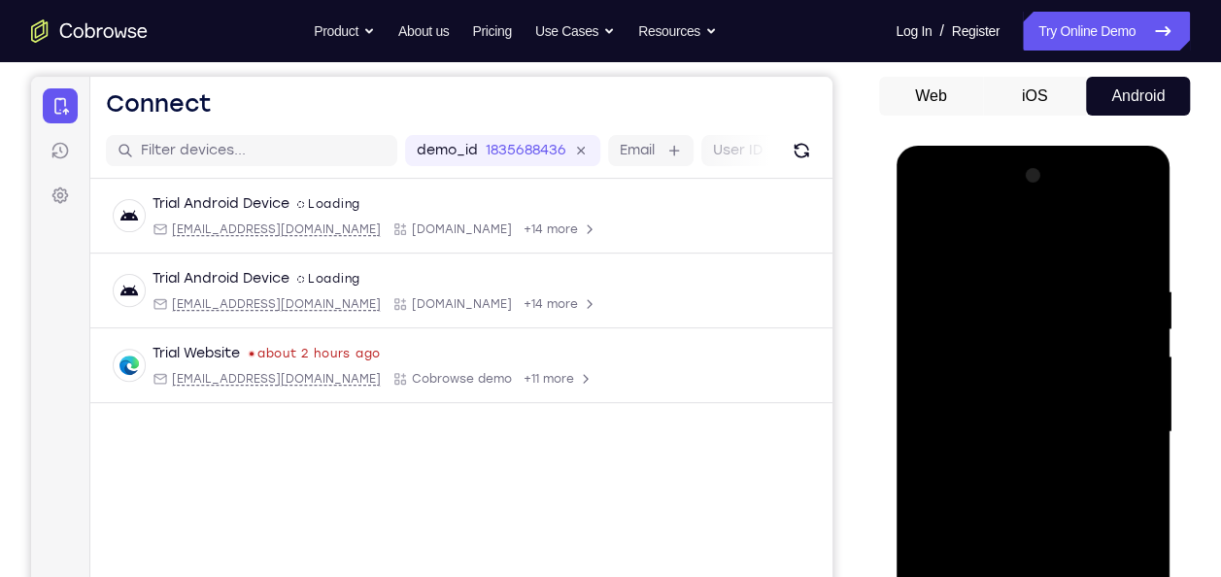
scroll to position [173, 0]
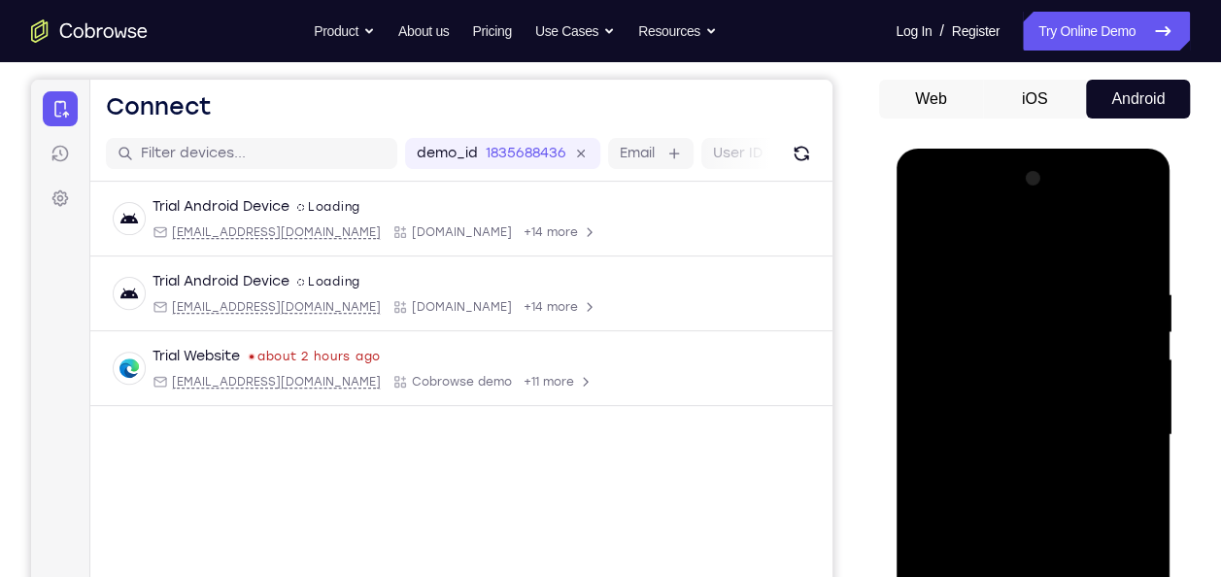
drag, startPoint x: 969, startPoint y: 279, endPoint x: 971, endPoint y: 400, distance: 121.5
click at [971, 400] on div at bounding box center [1032, 435] width 245 height 544
click at [969, 356] on div at bounding box center [1032, 435] width 245 height 544
click at [945, 284] on div at bounding box center [1032, 435] width 245 height 544
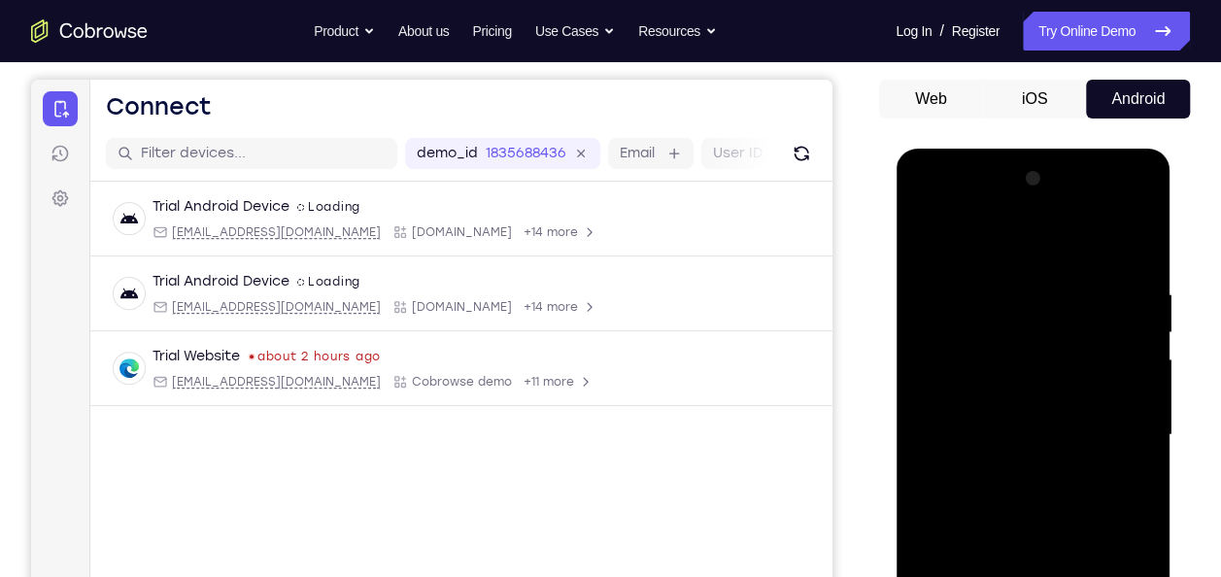
click at [945, 284] on div at bounding box center [1032, 435] width 245 height 544
click at [1053, 274] on div at bounding box center [1032, 435] width 245 height 544
drag, startPoint x: 1058, startPoint y: 434, endPoint x: 1048, endPoint y: 355, distance: 80.3
click at [1048, 355] on div at bounding box center [1032, 435] width 245 height 544
click at [1052, 556] on div at bounding box center [1032, 435] width 245 height 544
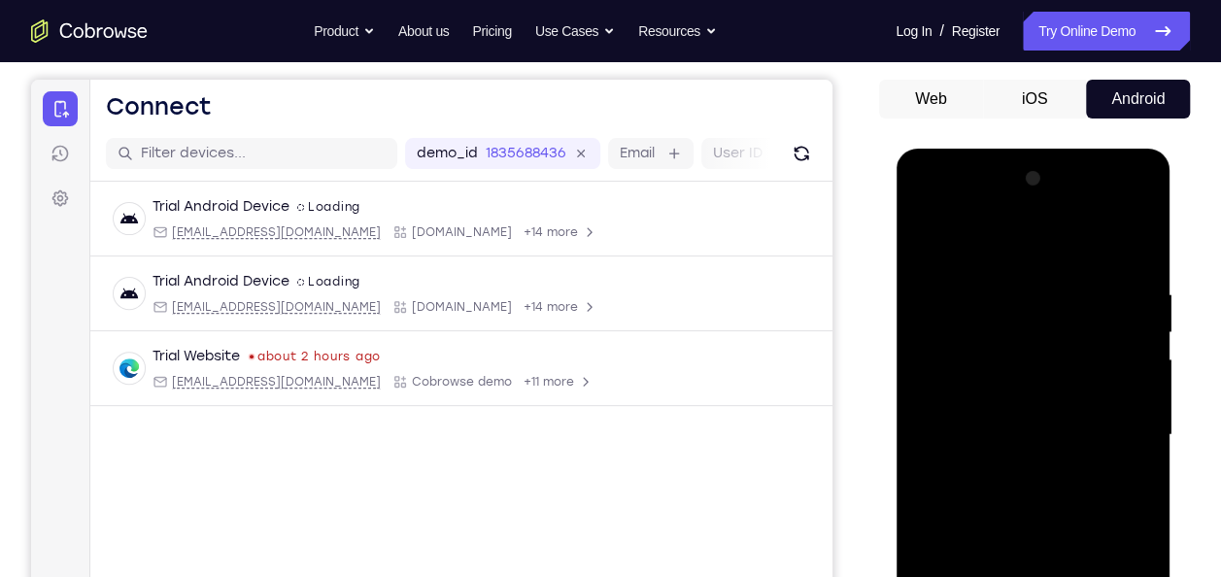
click at [1015, 482] on div at bounding box center [1032, 435] width 245 height 544
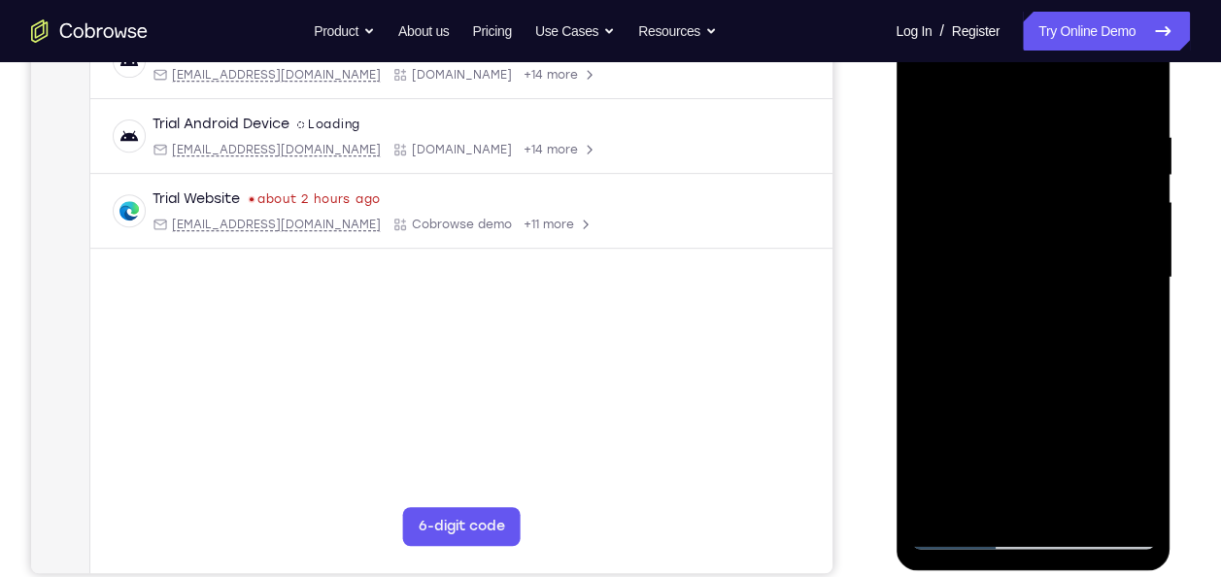
scroll to position [331, 0]
click at [1078, 504] on div at bounding box center [1032, 277] width 245 height 544
drag, startPoint x: 1006, startPoint y: 463, endPoint x: 976, endPoint y: 246, distance: 219.6
click at [976, 246] on div at bounding box center [1032, 277] width 245 height 544
drag, startPoint x: 976, startPoint y: 246, endPoint x: 947, endPoint y: 61, distance: 186.9
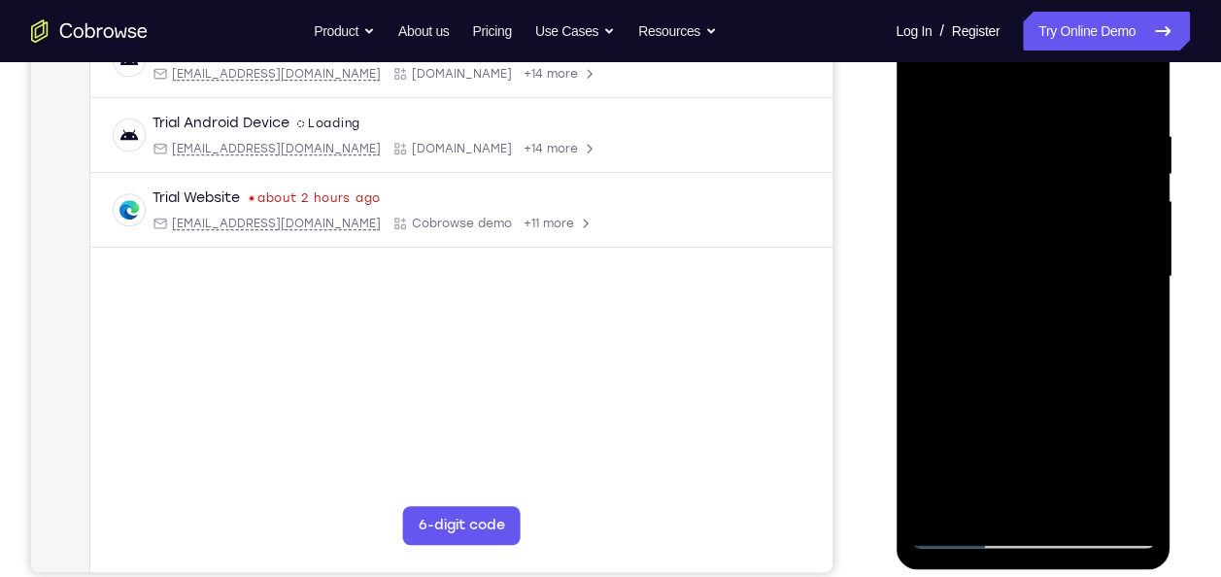
click at [947, 61] on div at bounding box center [1032, 277] width 245 height 544
drag, startPoint x: 976, startPoint y: 377, endPoint x: 958, endPoint y: 263, distance: 115.2
click at [958, 263] on div at bounding box center [1032, 277] width 245 height 544
click at [977, 539] on div at bounding box center [1032, 277] width 245 height 544
click at [985, 512] on div at bounding box center [1032, 277] width 245 height 544
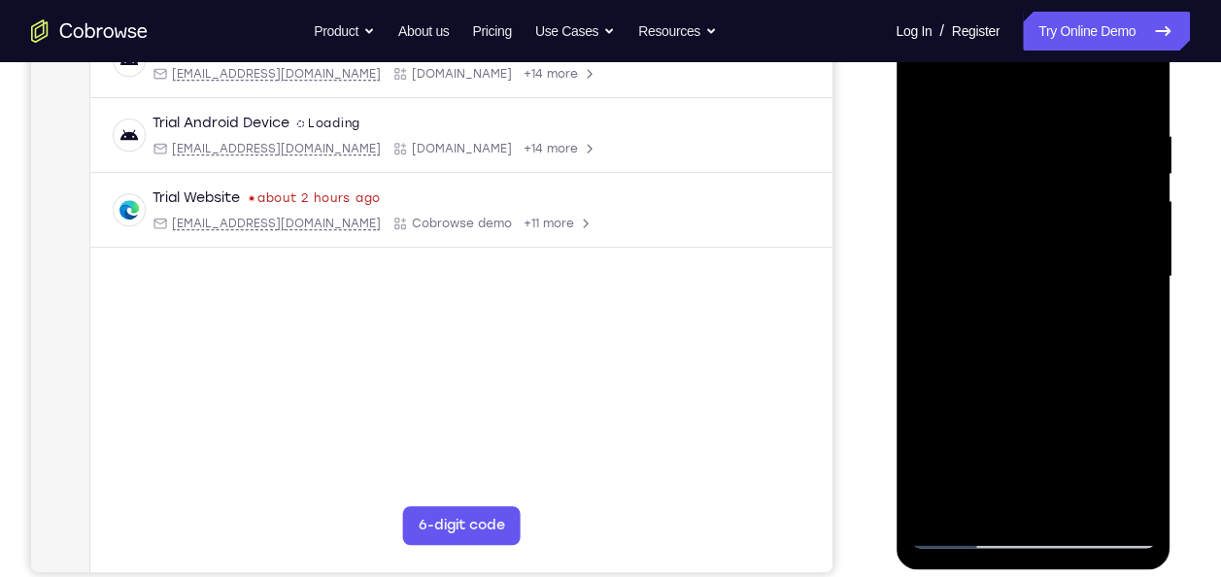
click at [978, 71] on div at bounding box center [1032, 277] width 245 height 544
click at [934, 120] on div at bounding box center [1032, 277] width 245 height 544
click at [938, 123] on div at bounding box center [1032, 277] width 245 height 544
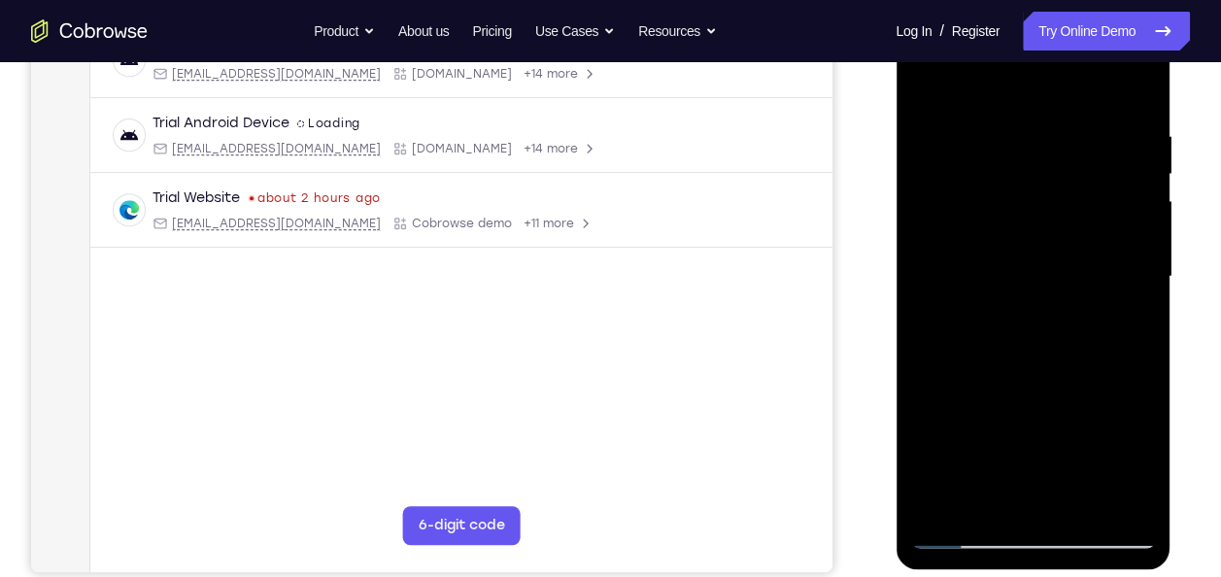
click at [938, 123] on div at bounding box center [1032, 277] width 245 height 544
click at [922, 81] on div at bounding box center [1032, 277] width 245 height 544
click at [1105, 83] on div at bounding box center [1032, 277] width 245 height 544
click at [1138, 137] on div at bounding box center [1032, 277] width 245 height 544
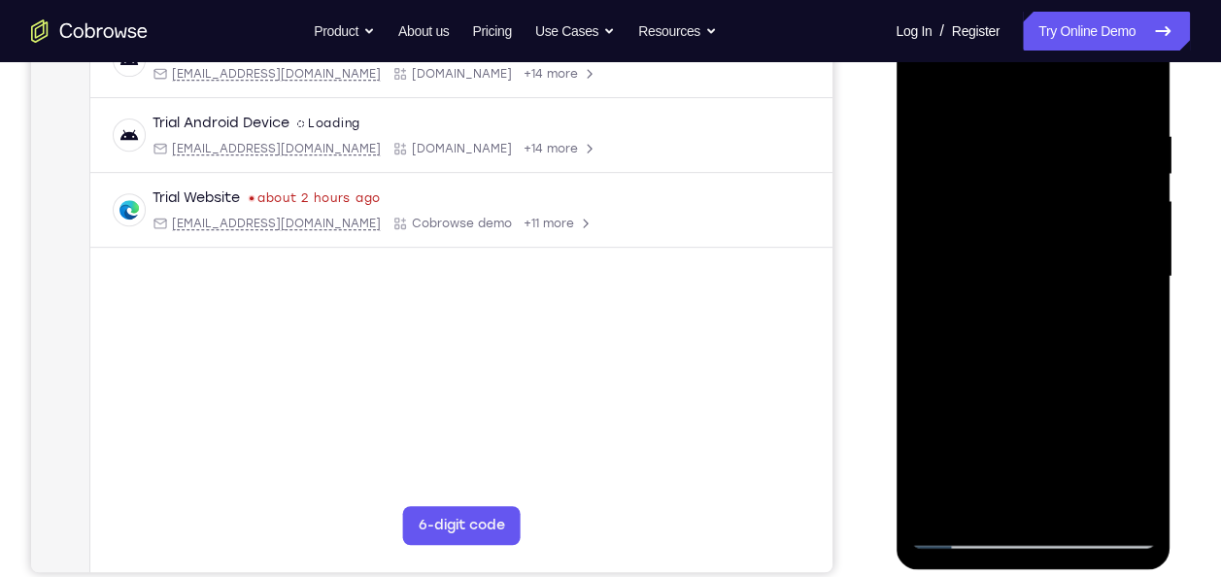
click at [1138, 137] on div at bounding box center [1032, 277] width 245 height 544
click at [1134, 498] on div at bounding box center [1032, 277] width 245 height 544
click at [1142, 85] on div at bounding box center [1032, 277] width 245 height 544
click at [1030, 374] on div at bounding box center [1032, 277] width 245 height 544
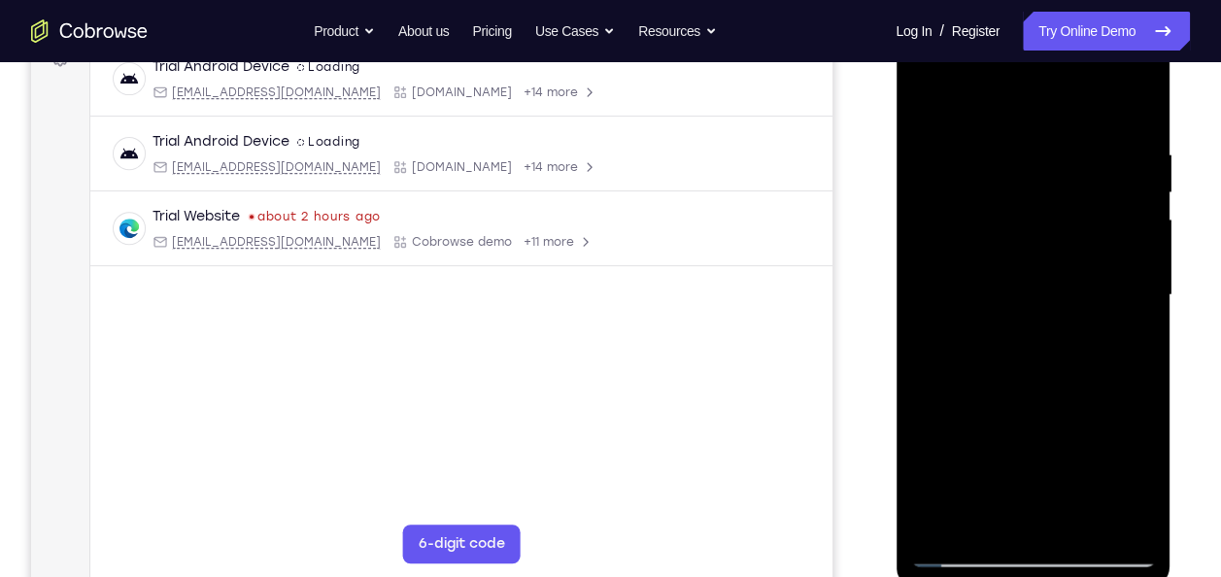
scroll to position [312, 0]
drag, startPoint x: 1030, startPoint y: 393, endPoint x: 1008, endPoint y: 154, distance: 240.9
click at [1008, 154] on div at bounding box center [1032, 296] width 245 height 544
drag, startPoint x: 1001, startPoint y: 350, endPoint x: 944, endPoint y: 137, distance: 220.1
click at [944, 137] on div at bounding box center [1032, 296] width 245 height 544
